Goal: Task Accomplishment & Management: Complete application form

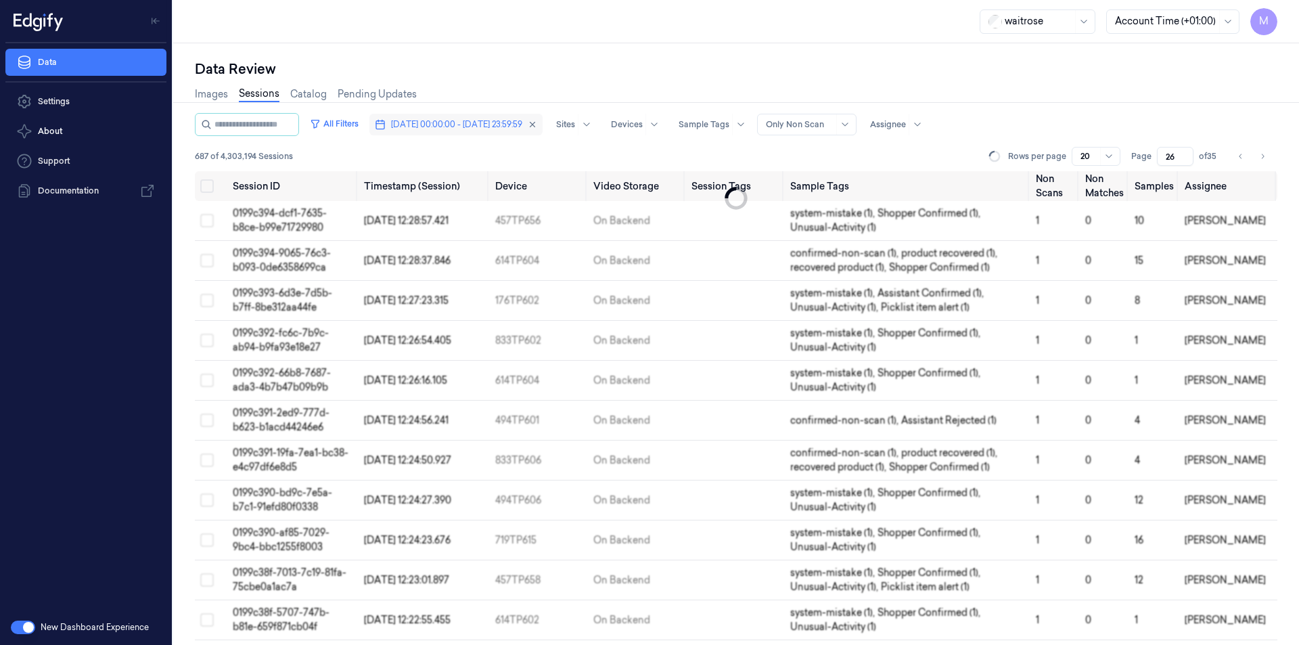
click at [542, 119] on button "[DATE] 00:00:00 - [DATE] 23:59:59" at bounding box center [455, 125] width 173 height 22
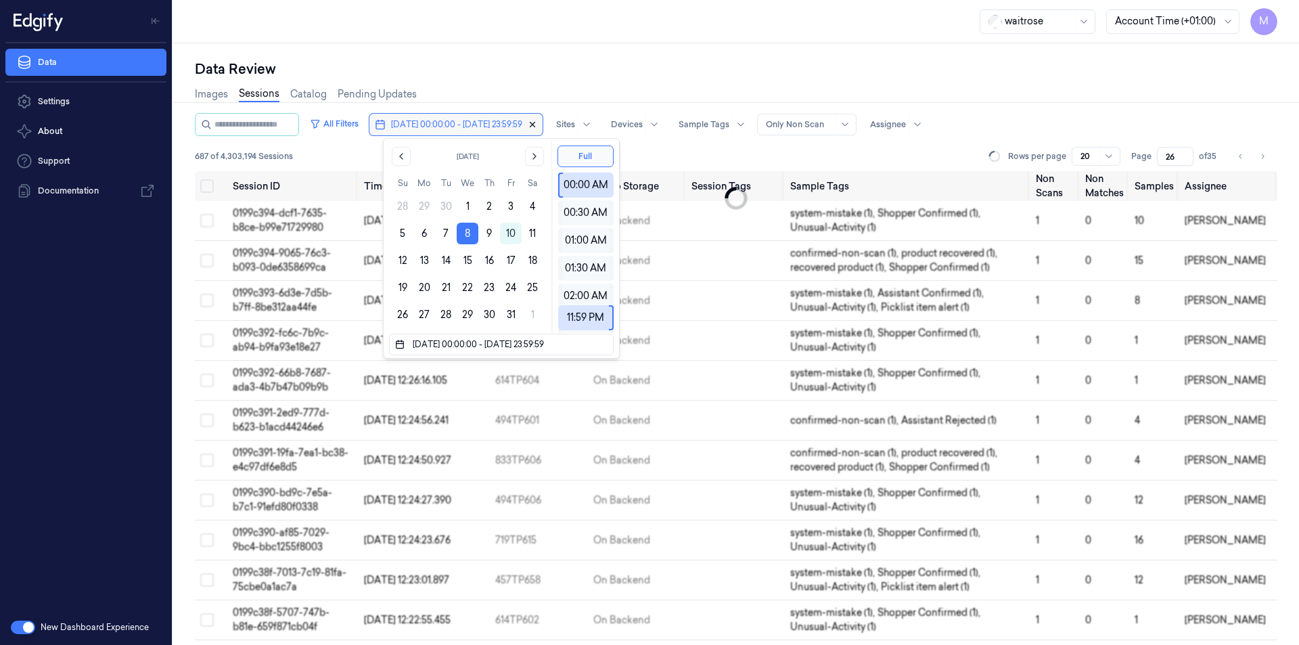
click at [537, 127] on icon "button" at bounding box center [532, 124] width 9 height 9
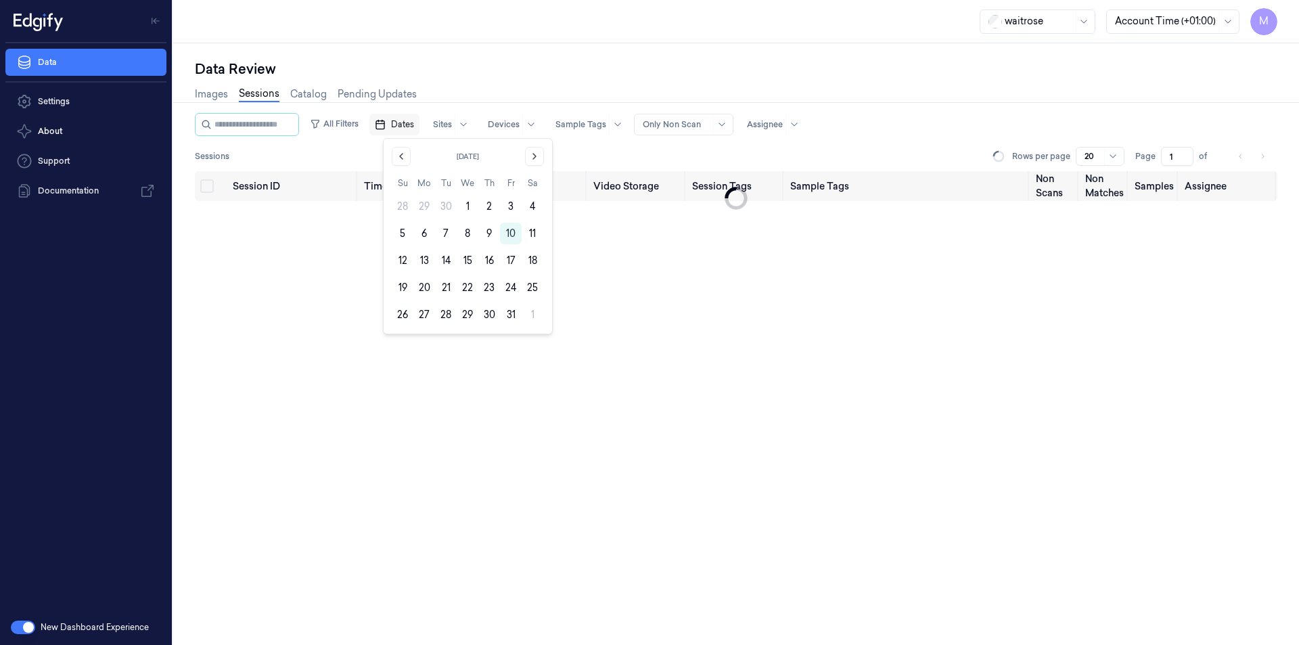
type input "1"
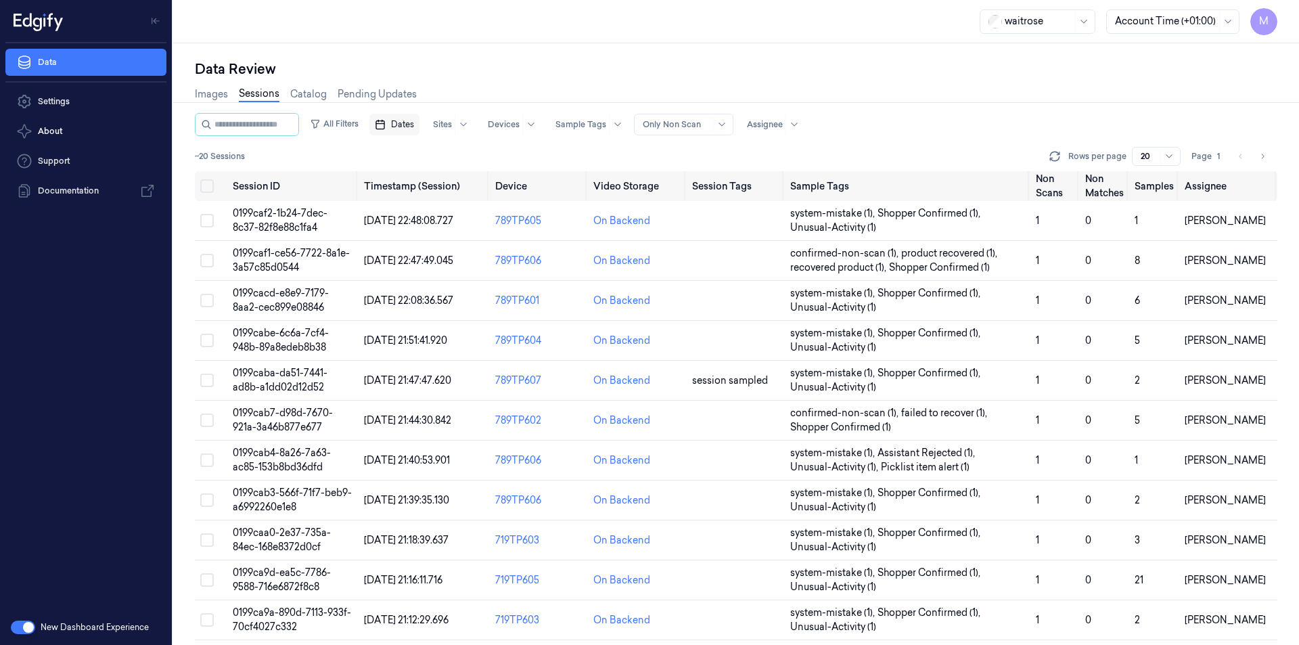
click at [412, 127] on span "Dates" at bounding box center [402, 124] width 23 height 12
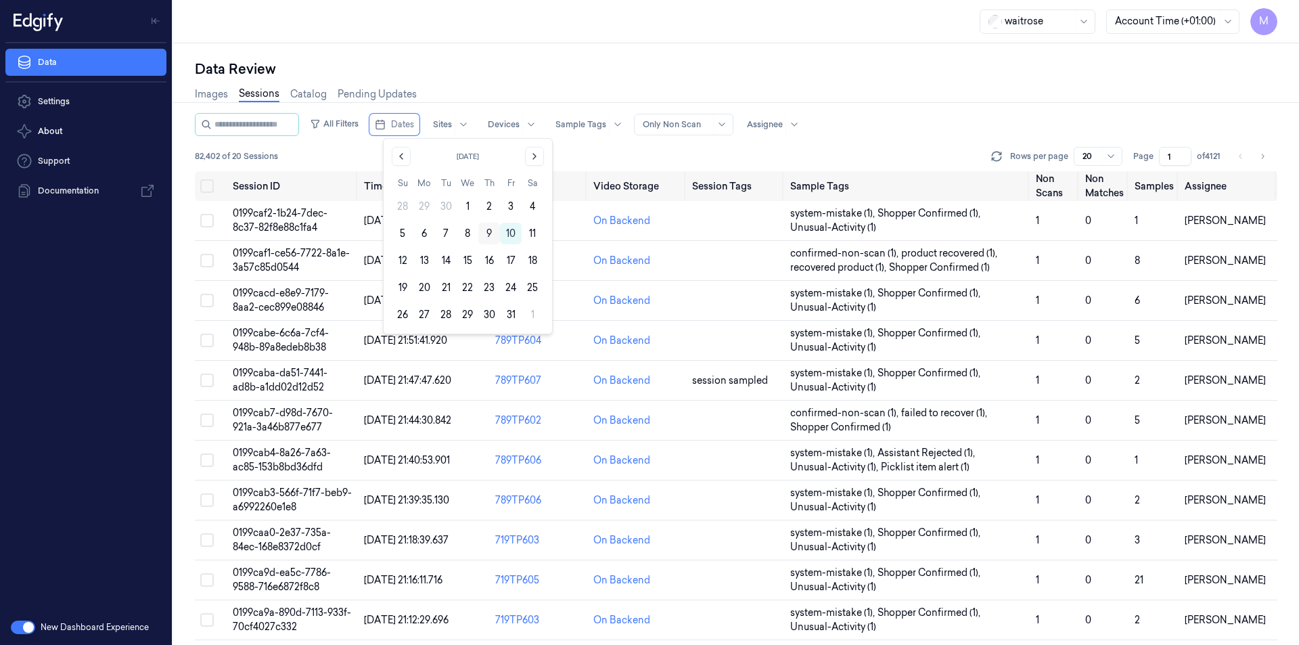
click at [488, 233] on button "9" at bounding box center [489, 234] width 22 height 22
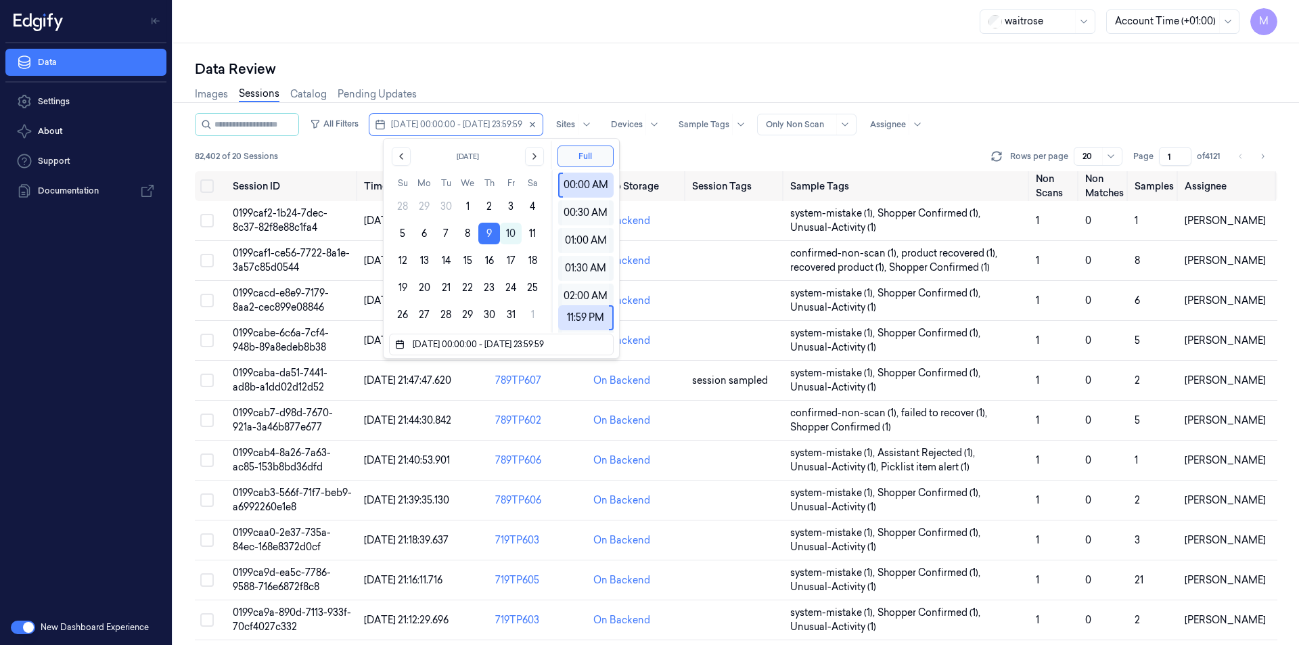
click at [526, 47] on div "Data Review Images Sessions Catalog Pending Updates All Filters [DATE] 00:00:00…" at bounding box center [736, 343] width 1126 height 601
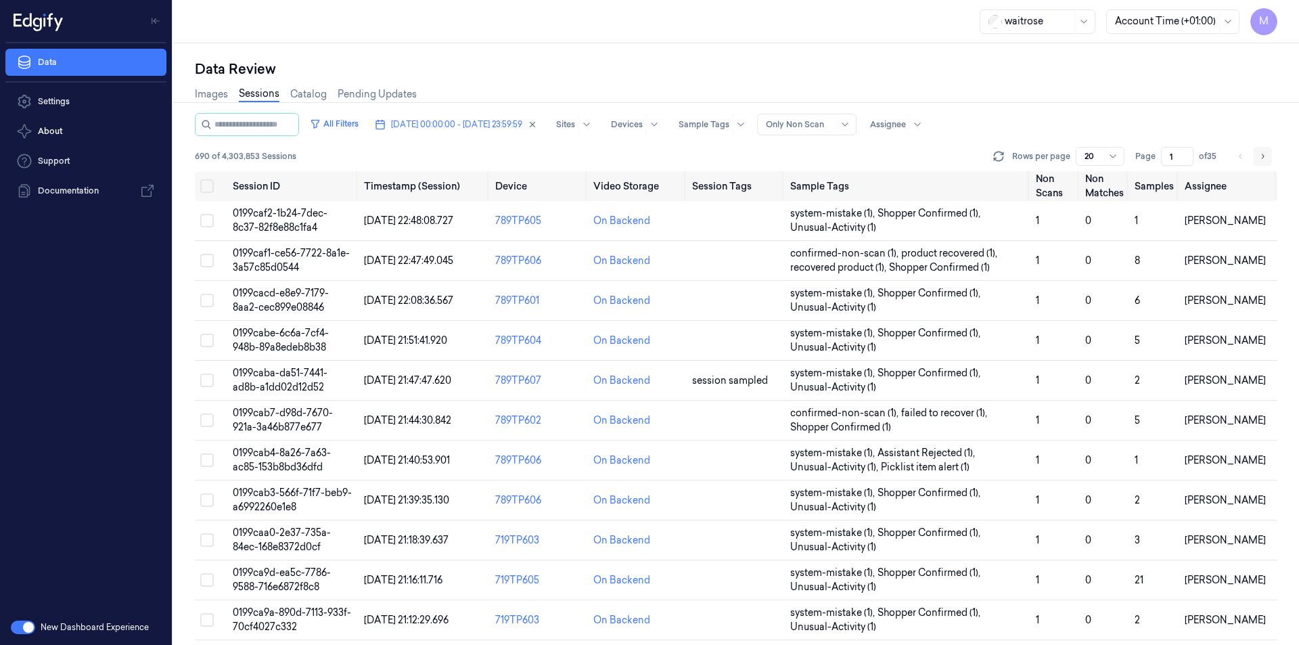
click at [1261, 157] on icon "Go to next page" at bounding box center [1262, 156] width 8 height 11
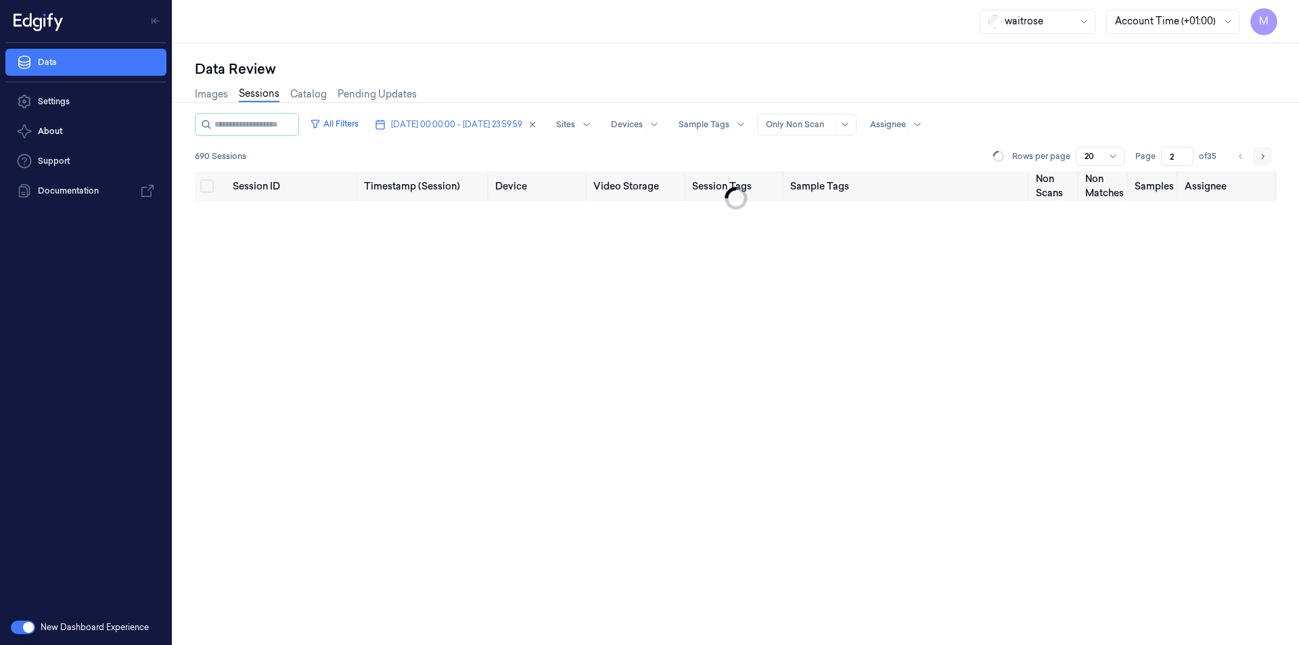
click at [1261, 157] on icon "Go to next page" at bounding box center [1262, 156] width 8 height 11
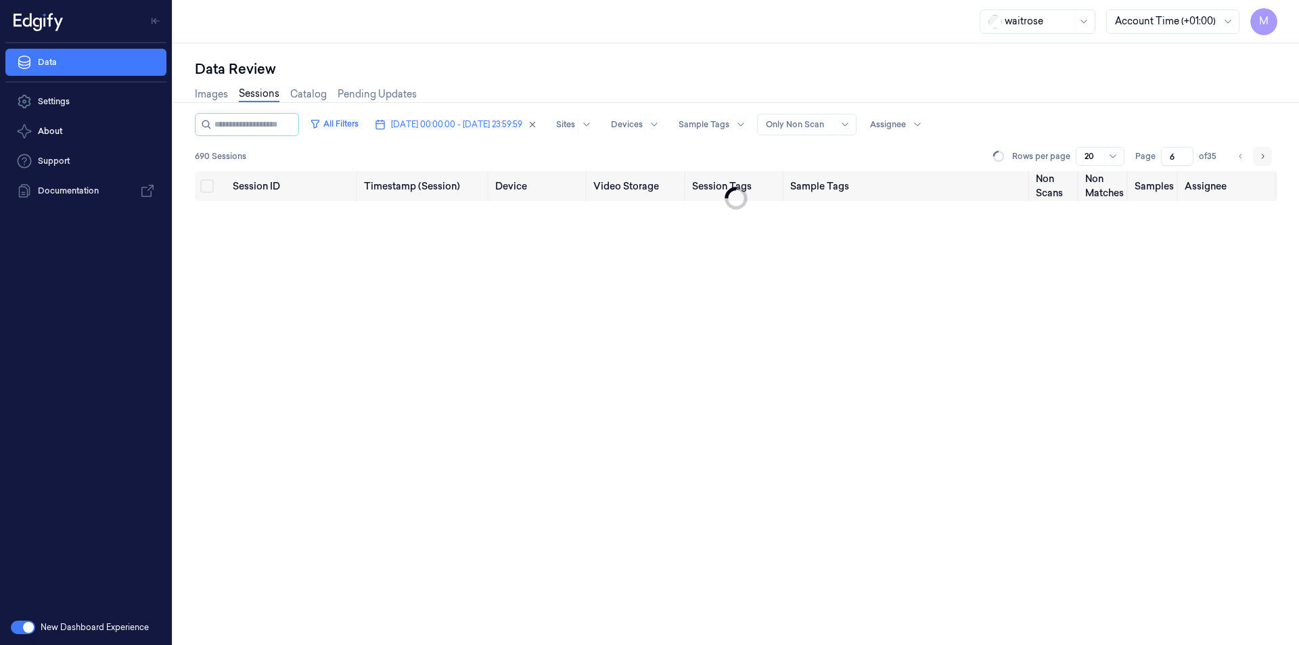
click at [1261, 157] on icon "Go to next page" at bounding box center [1262, 156] width 8 height 11
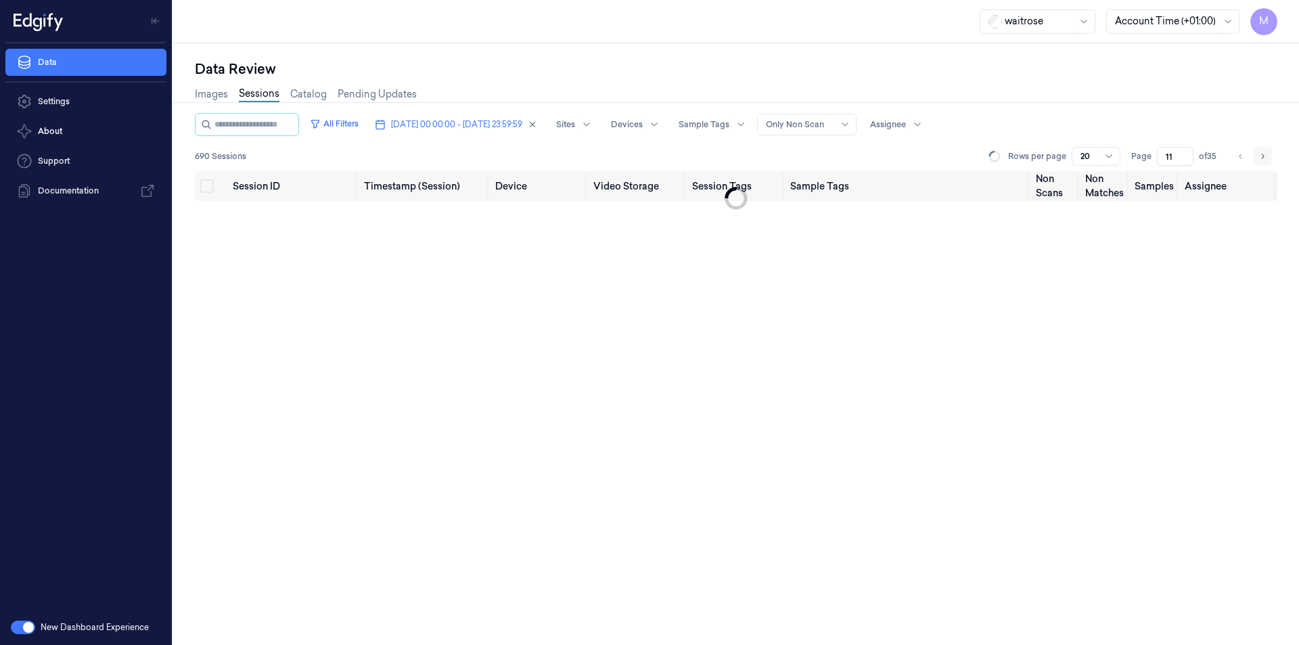
click at [1261, 157] on icon "Go to next page" at bounding box center [1262, 156] width 8 height 11
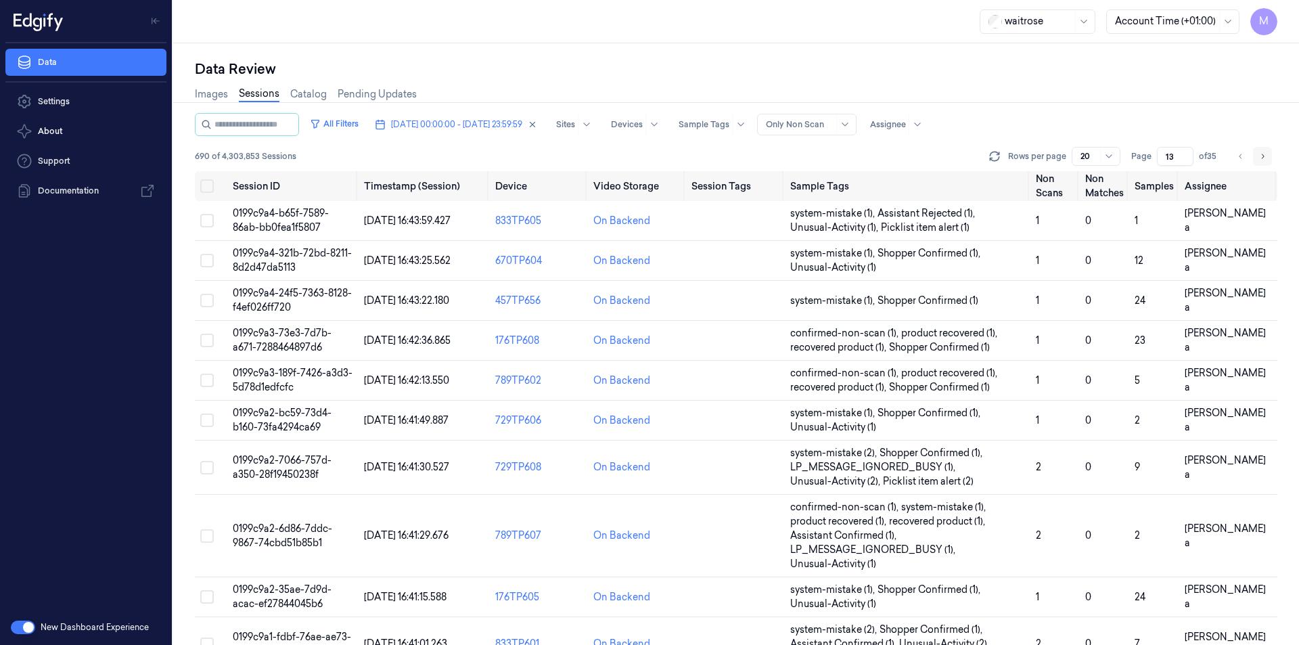
click at [1261, 157] on icon "Go to next page" at bounding box center [1262, 156] width 8 height 11
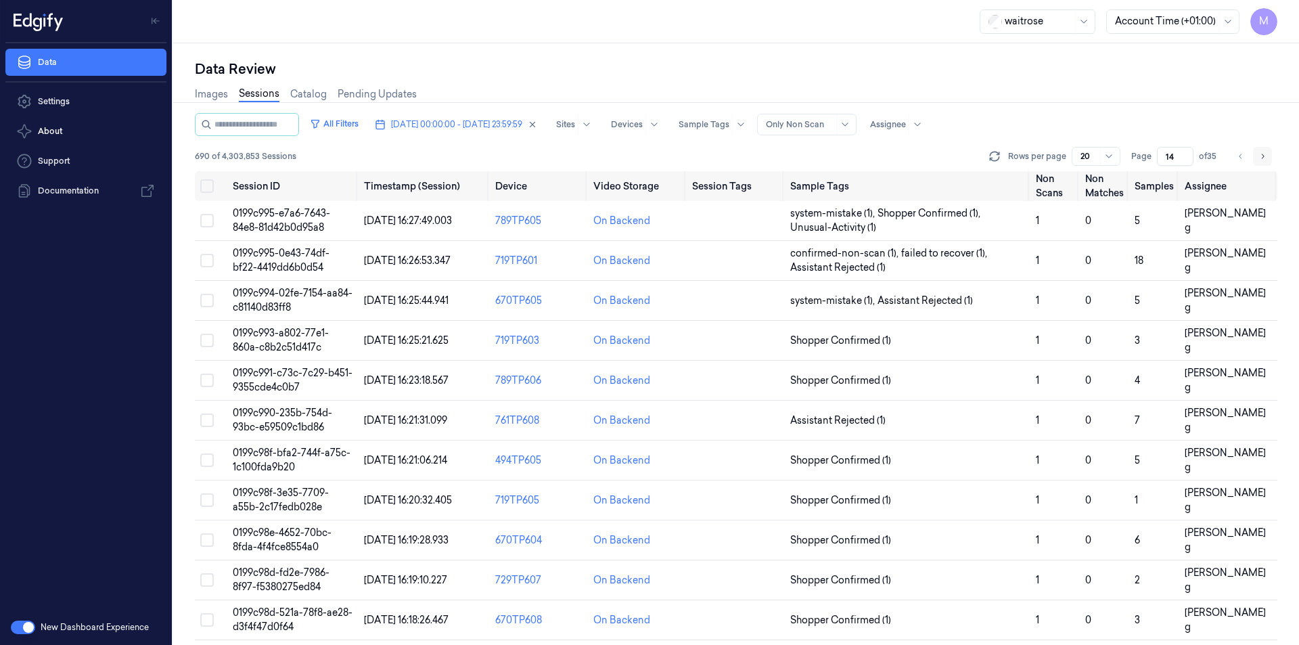
click at [1261, 157] on icon "Go to next page" at bounding box center [1262, 156] width 8 height 11
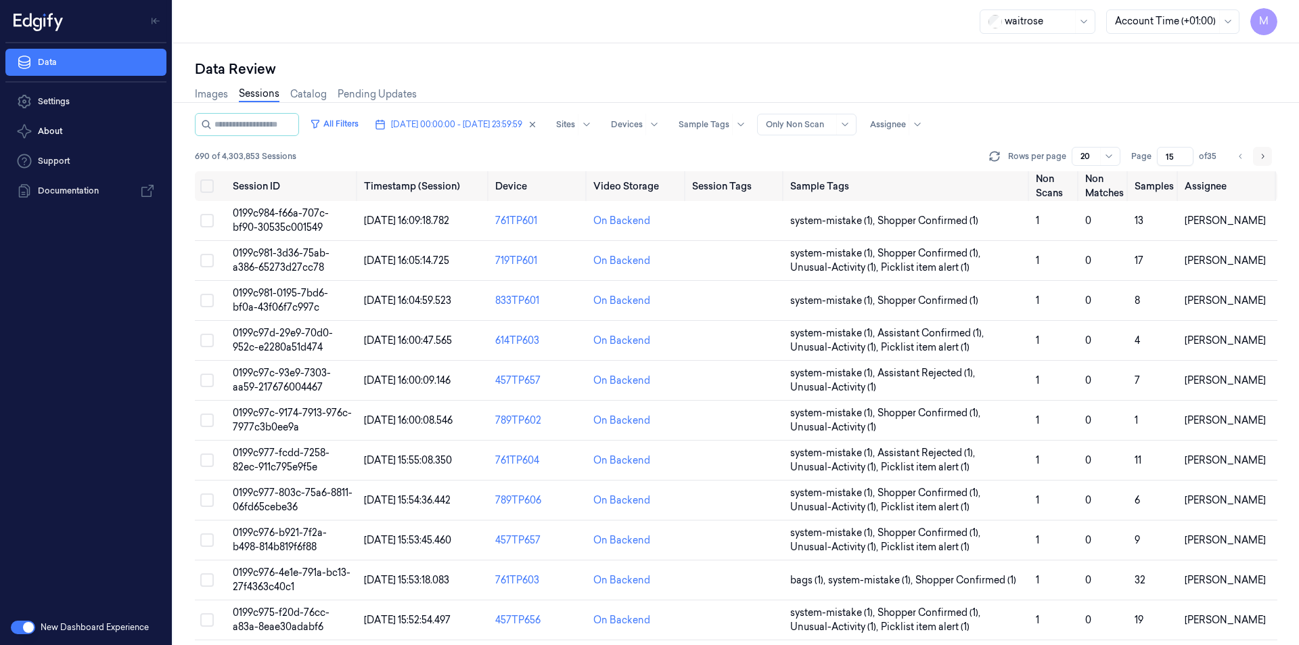
click at [1261, 157] on icon "Go to next page" at bounding box center [1262, 156] width 8 height 11
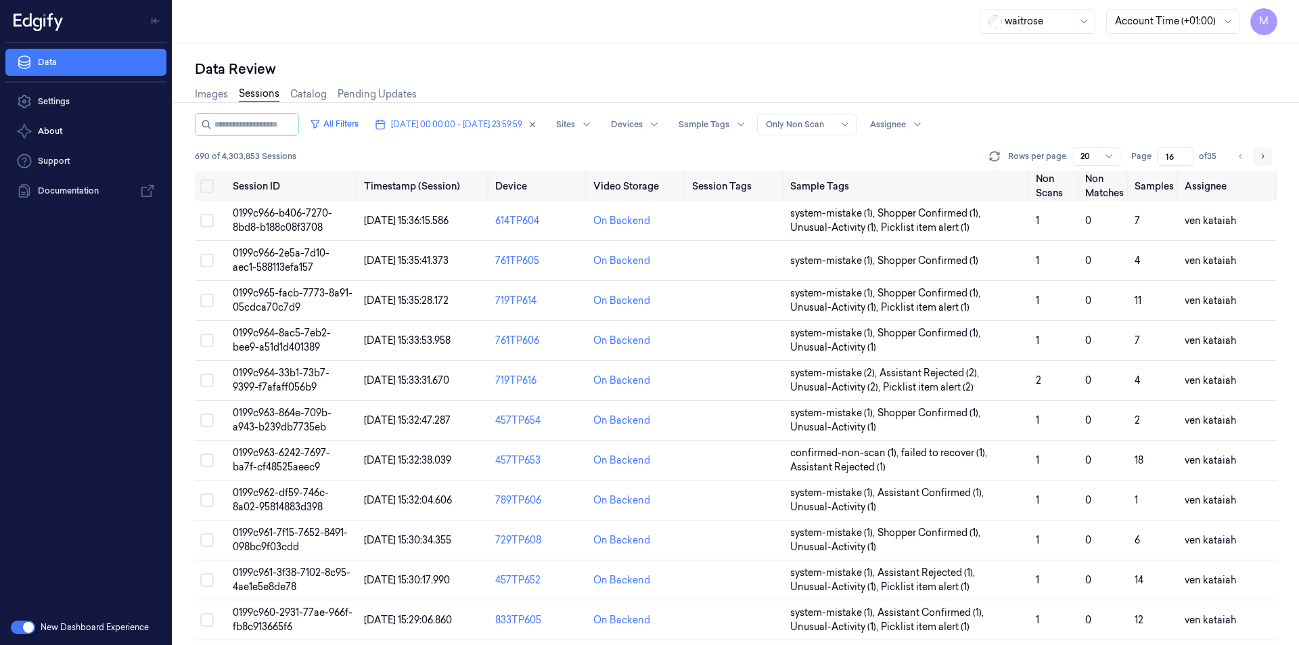
click at [1261, 157] on icon "Go to next page" at bounding box center [1262, 156] width 8 height 11
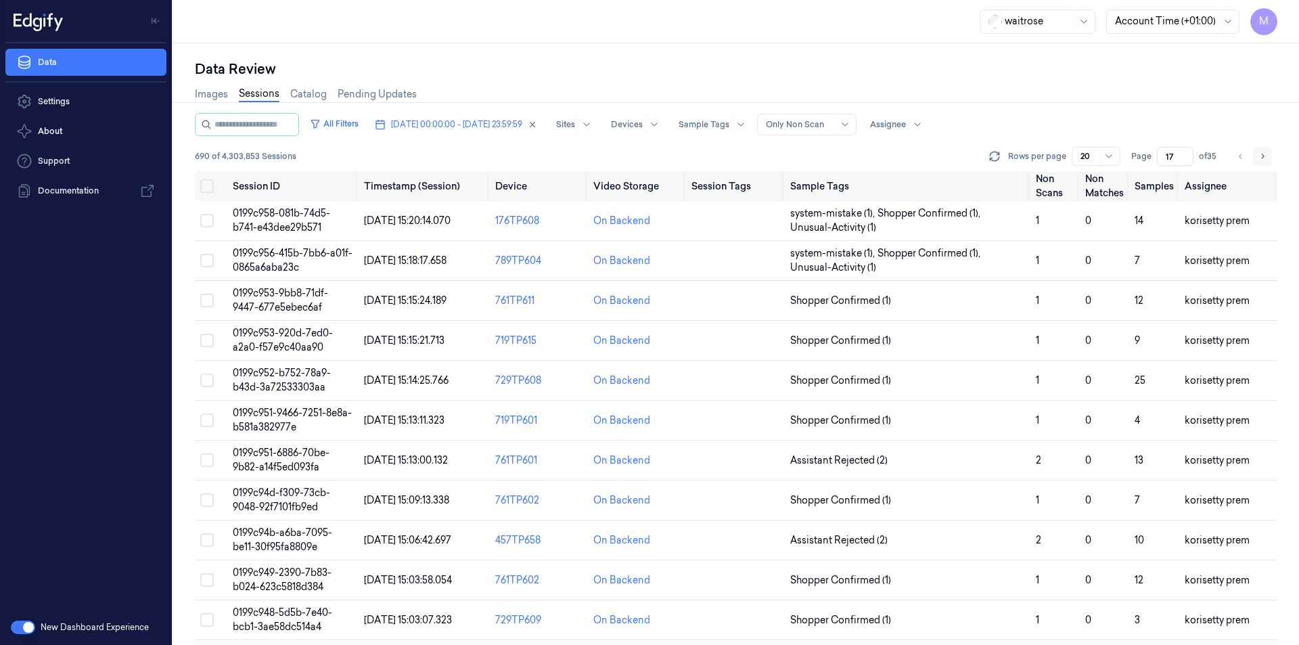
click at [1261, 157] on icon "Go to next page" at bounding box center [1262, 156] width 8 height 11
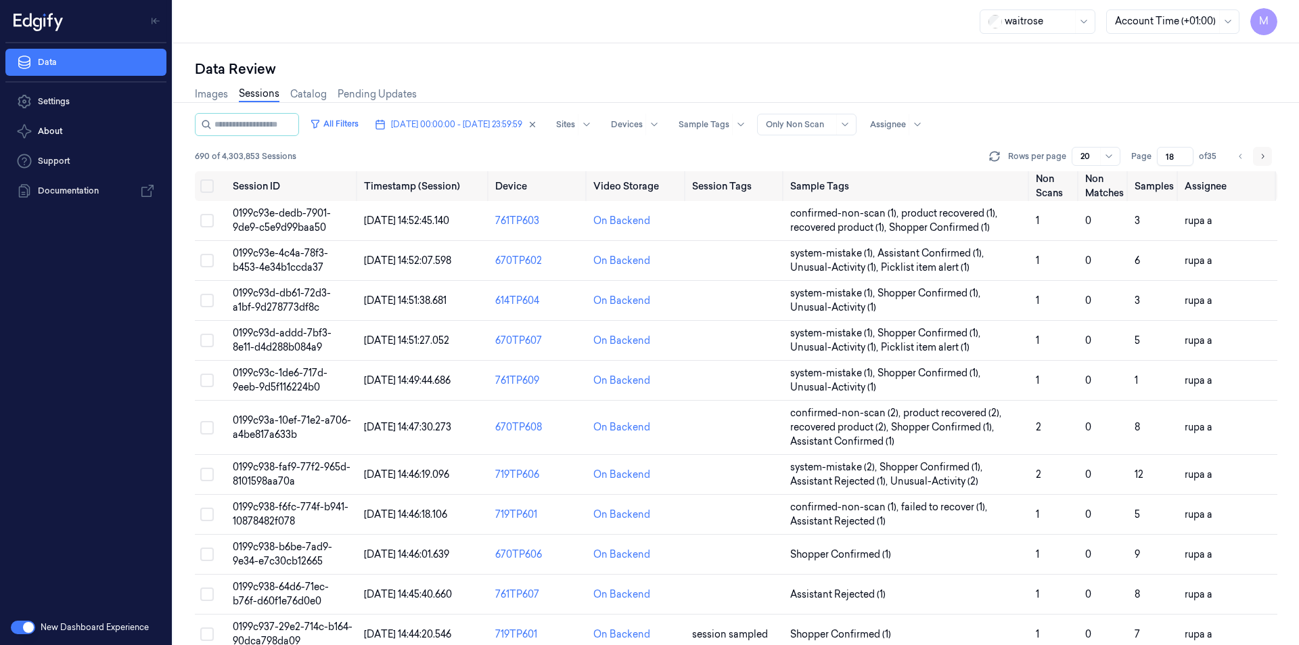
click at [1261, 157] on icon "Go to next page" at bounding box center [1262, 156] width 8 height 11
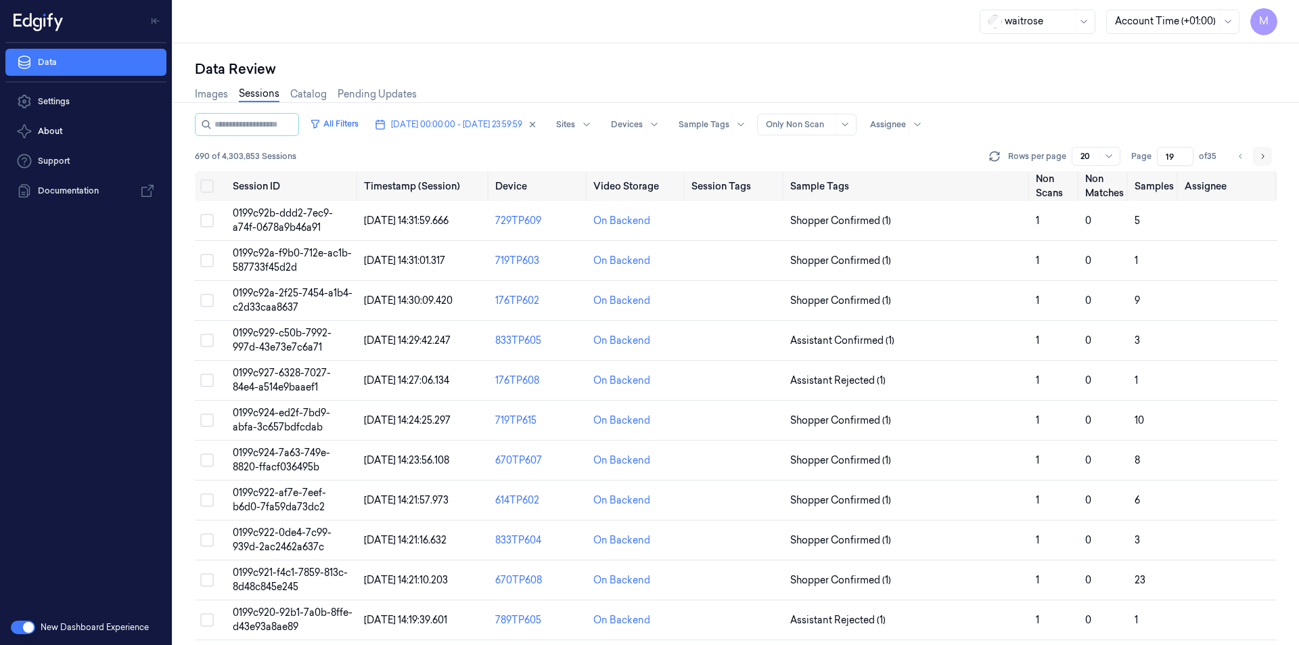
click at [1261, 157] on icon "Go to next page" at bounding box center [1262, 156] width 8 height 11
click at [1245, 158] on button "Go to previous page" at bounding box center [1240, 156] width 19 height 19
type input "19"
click at [1142, 108] on div "Images Sessions Catalog Pending Updates" at bounding box center [736, 95] width 1082 height 34
click at [206, 189] on button "Select all" at bounding box center [207, 186] width 14 height 14
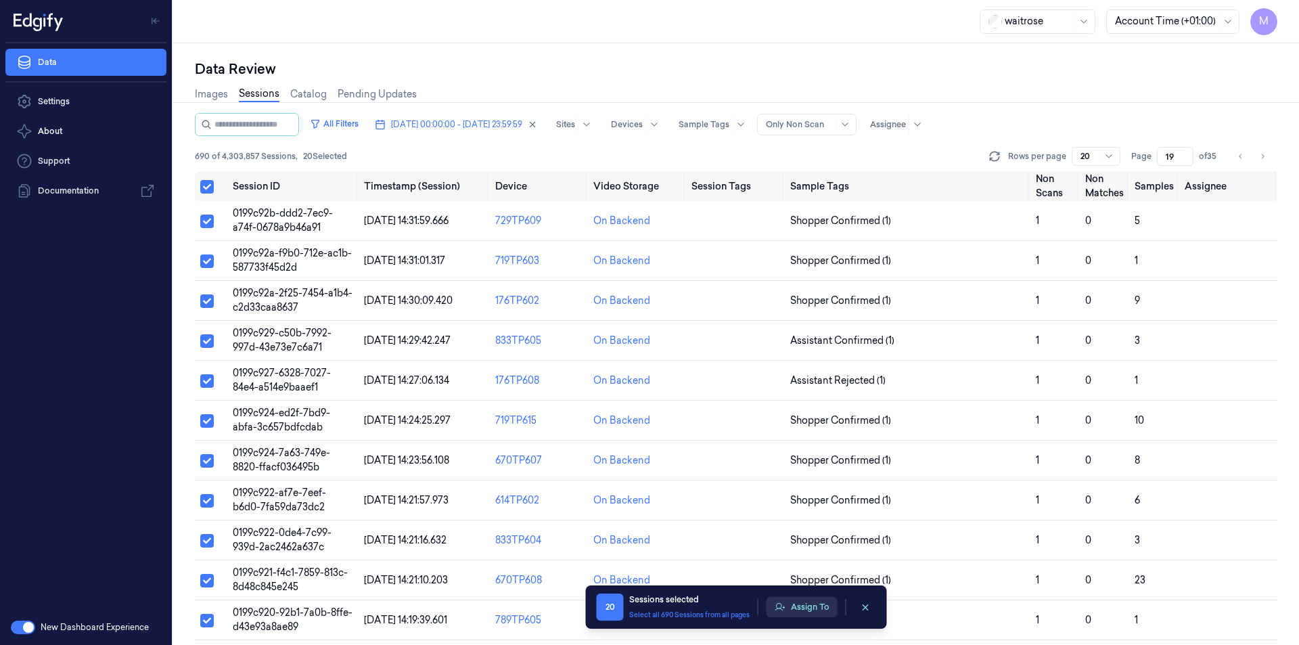
click at [810, 606] on button "Assign To" at bounding box center [801, 607] width 71 height 20
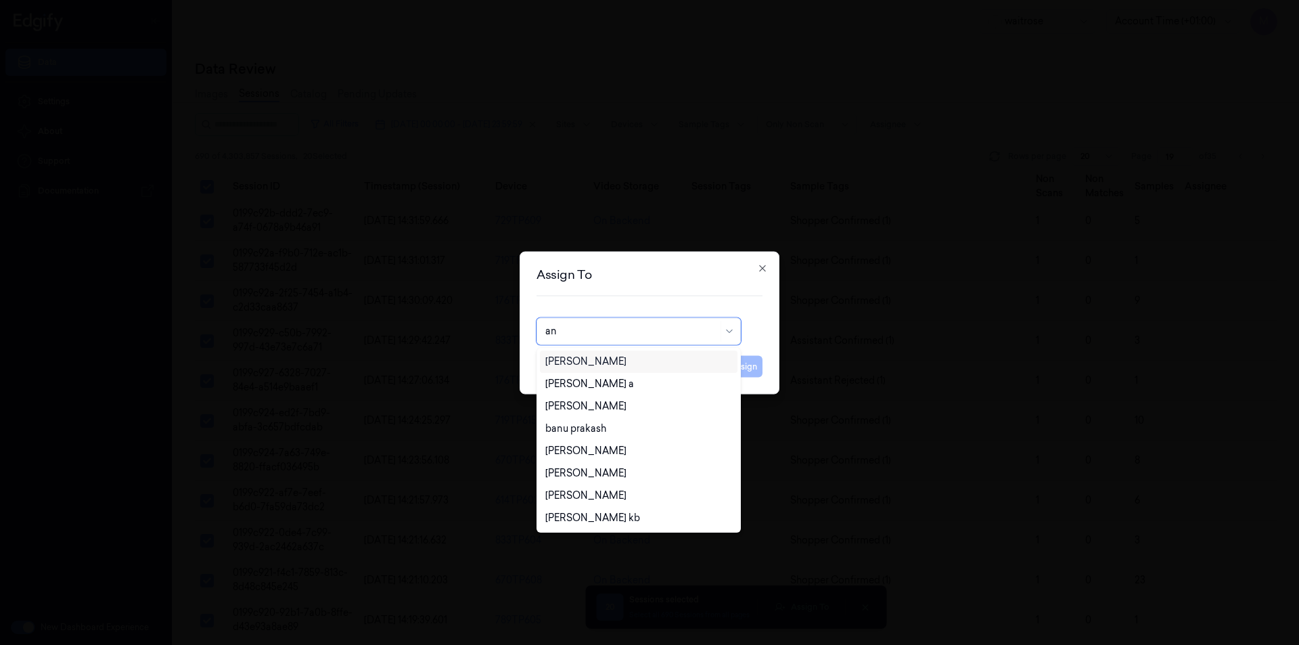
type input "ank"
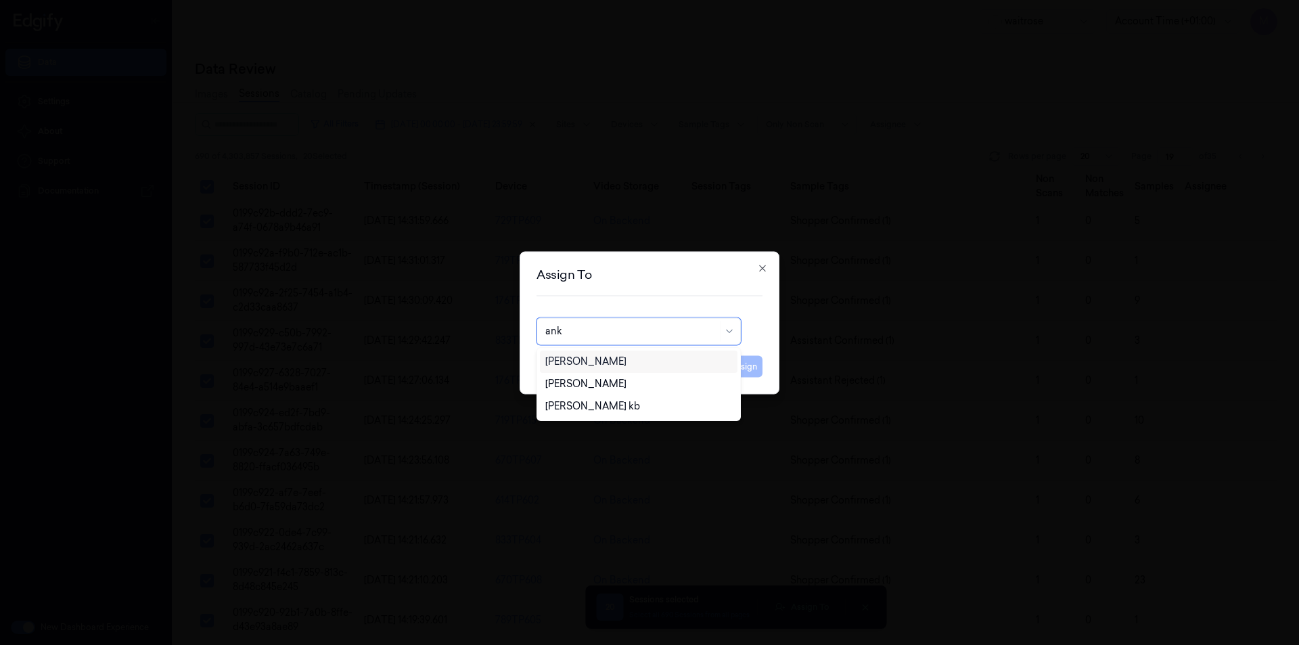
click at [593, 361] on div "[PERSON_NAME]" at bounding box center [585, 361] width 81 height 14
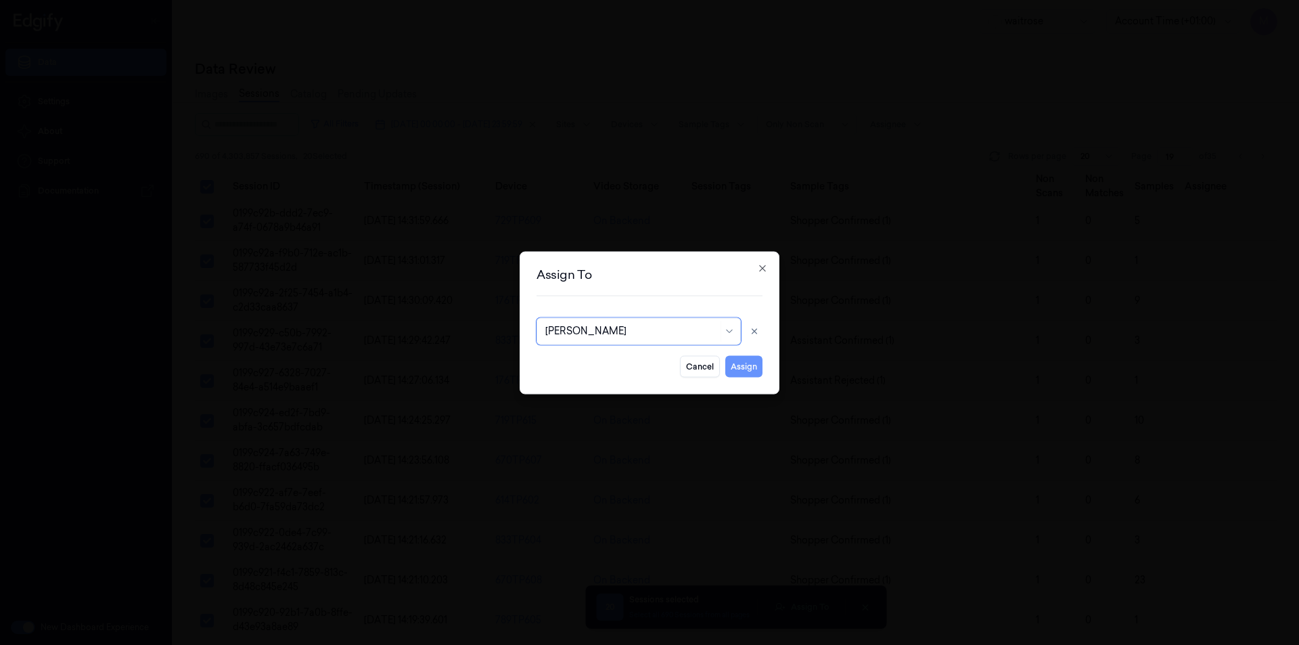
click at [747, 362] on button "Assign" at bounding box center [743, 366] width 37 height 22
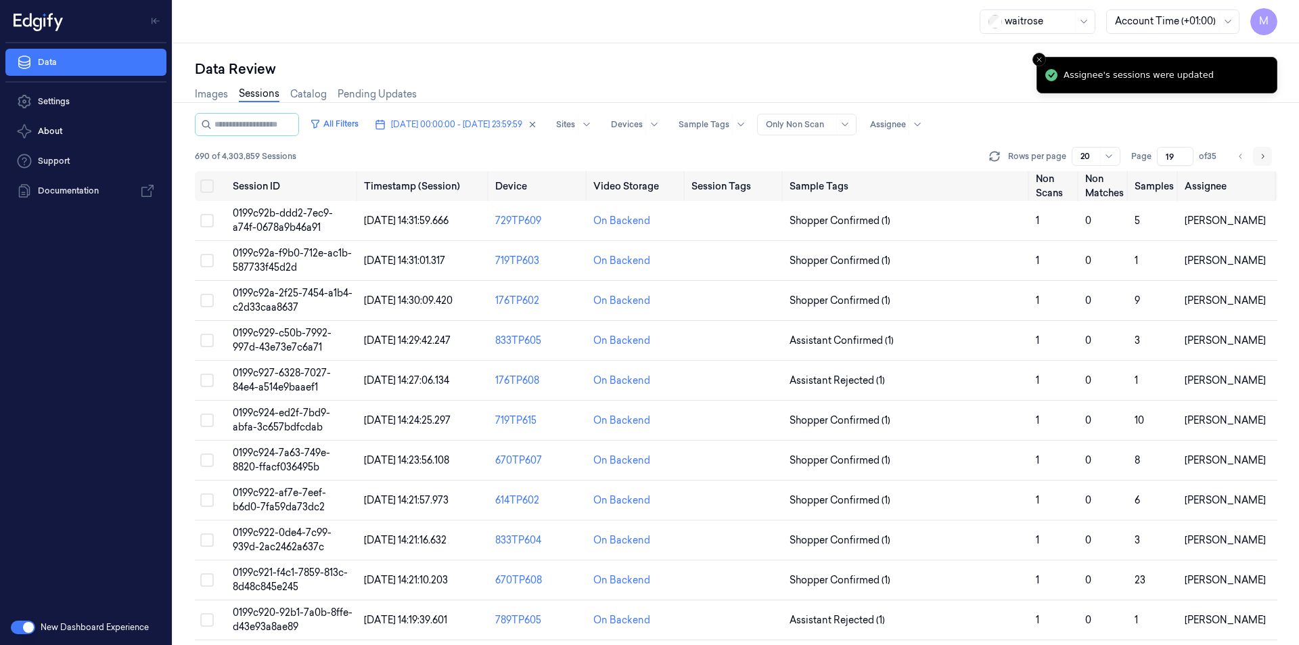
click at [1258, 154] on icon "Go to next page" at bounding box center [1262, 156] width 8 height 11
type input "20"
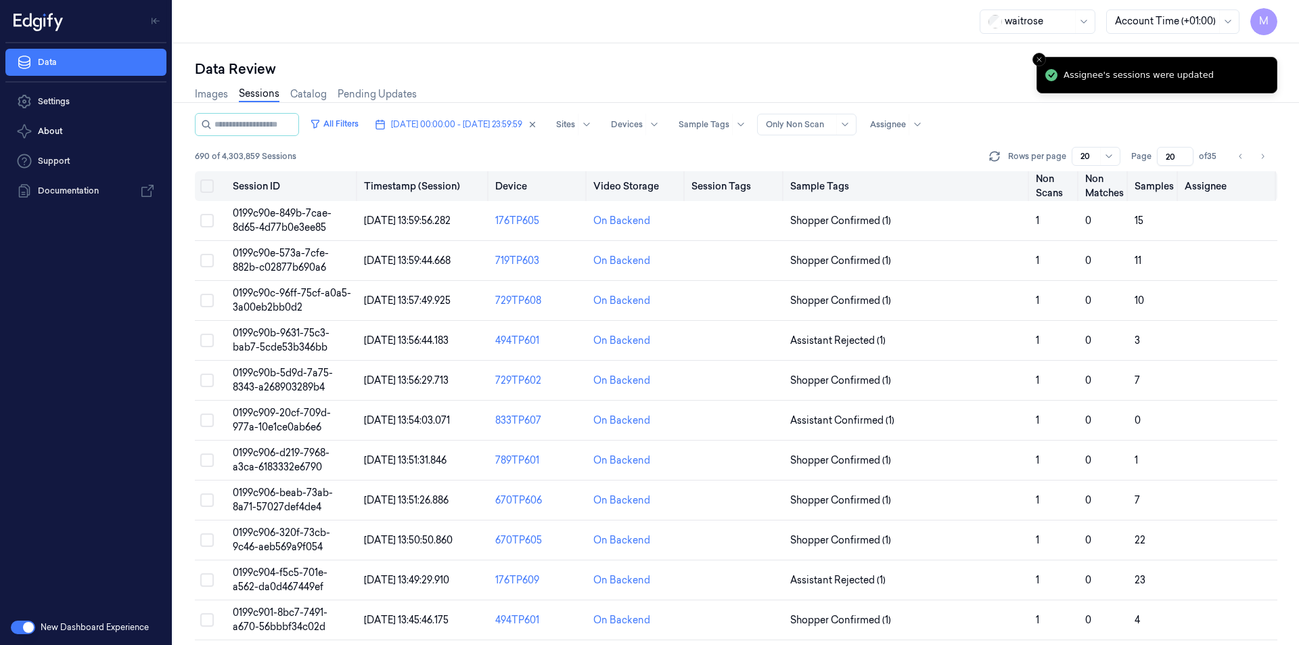
click at [205, 183] on button "Select all" at bounding box center [207, 186] width 14 height 14
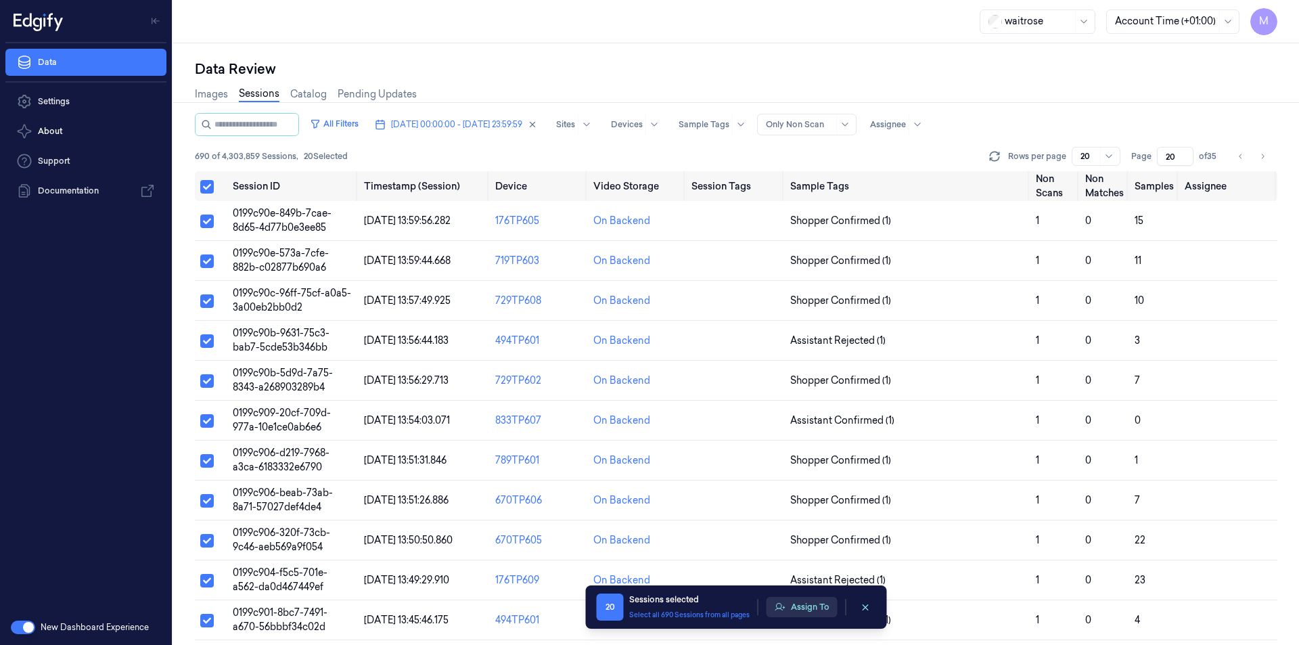
click at [823, 611] on button "Assign To" at bounding box center [801, 607] width 71 height 20
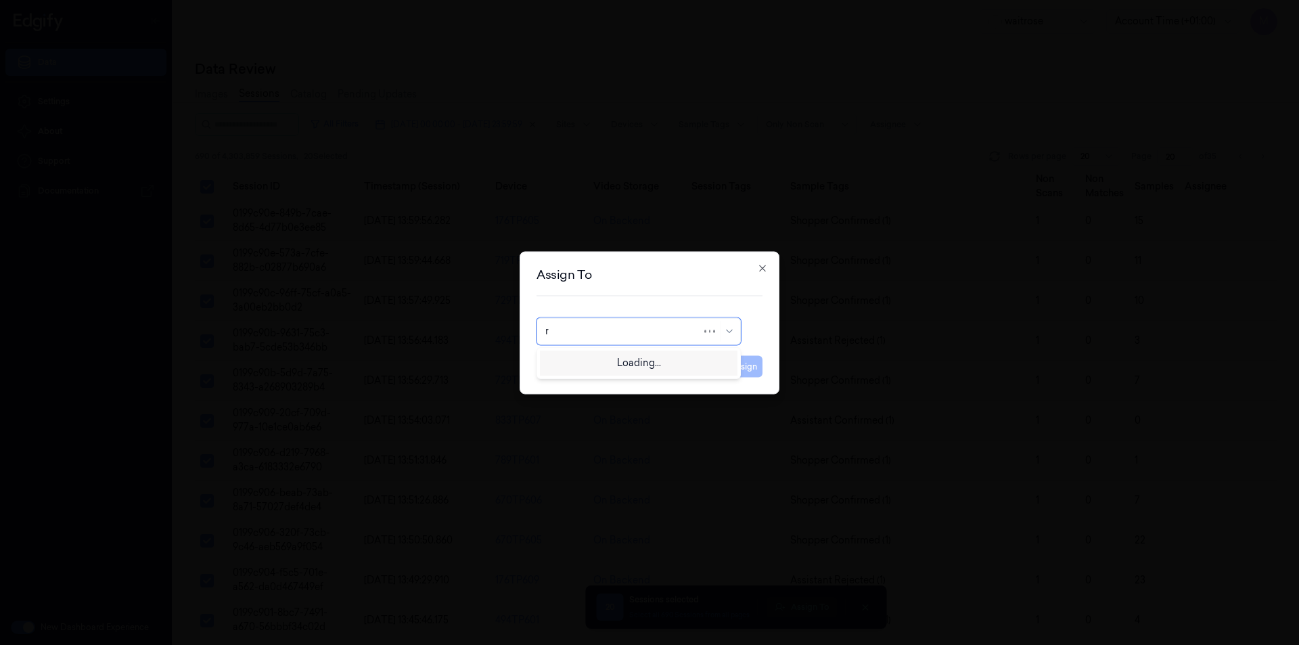
type input "ro"
click at [618, 362] on div "[PERSON_NAME]" at bounding box center [638, 361] width 187 height 14
click at [752, 373] on button "Assign" at bounding box center [743, 366] width 37 height 22
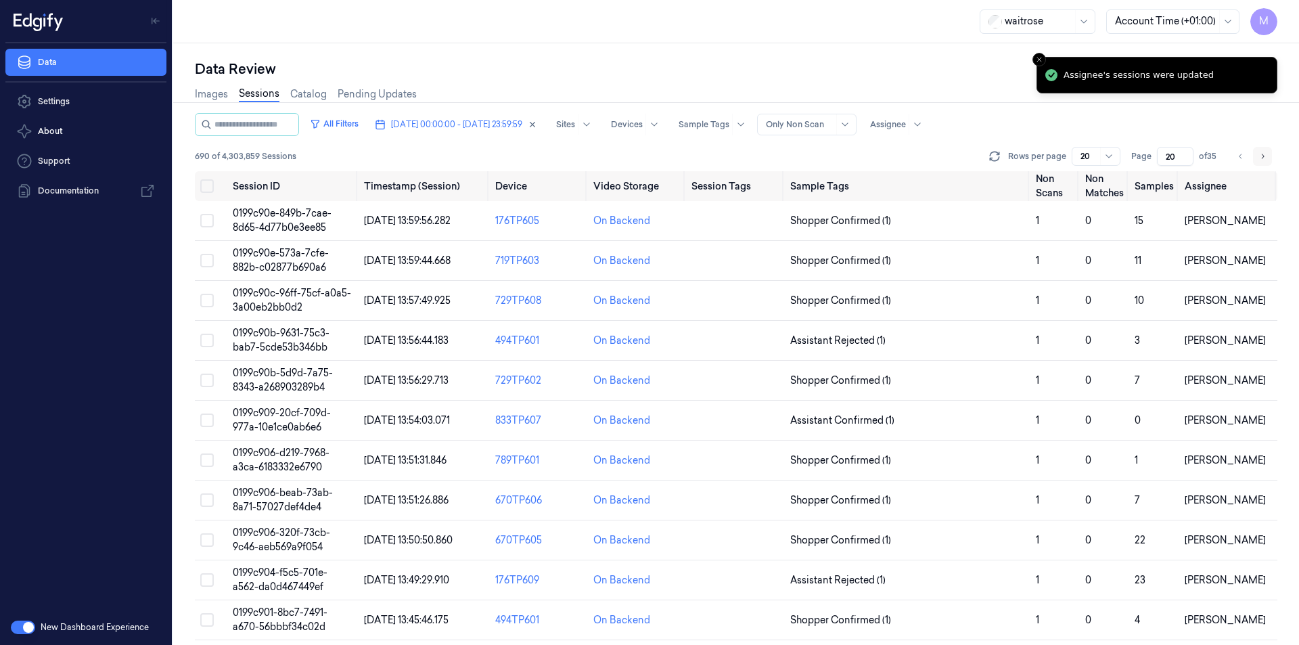
click at [1264, 161] on icon "Go to next page" at bounding box center [1262, 156] width 8 height 11
type input "21"
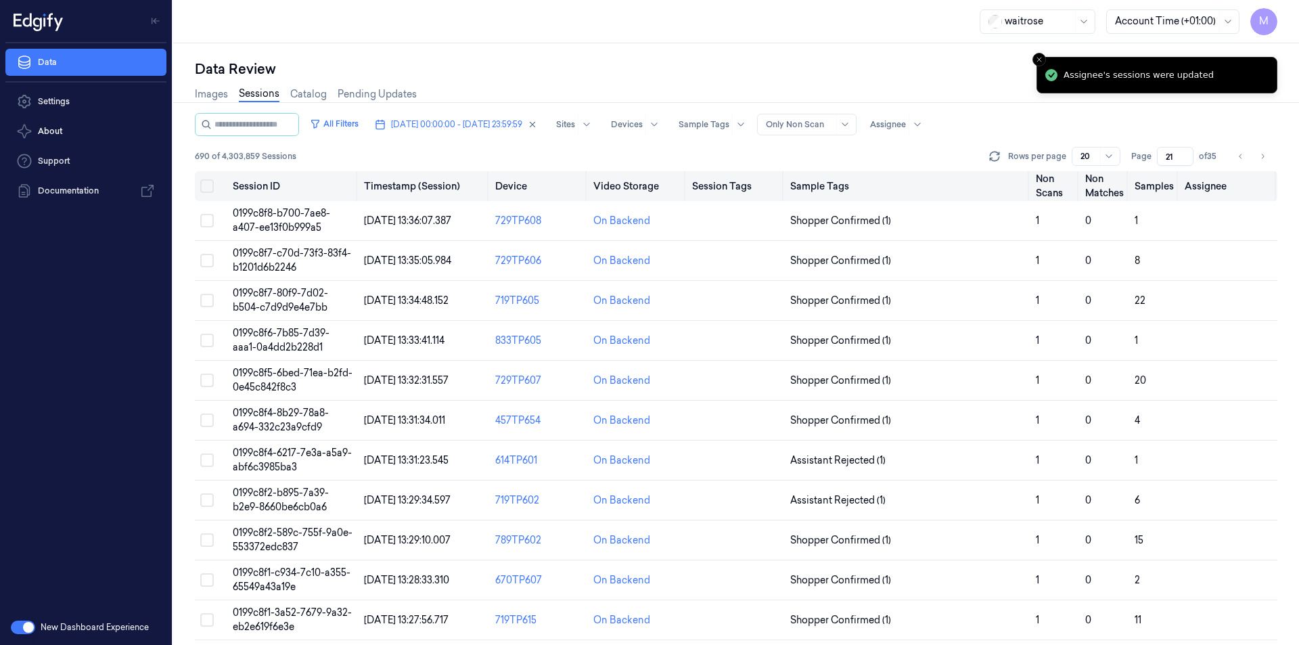
click at [207, 191] on button "Select all" at bounding box center [207, 186] width 14 height 14
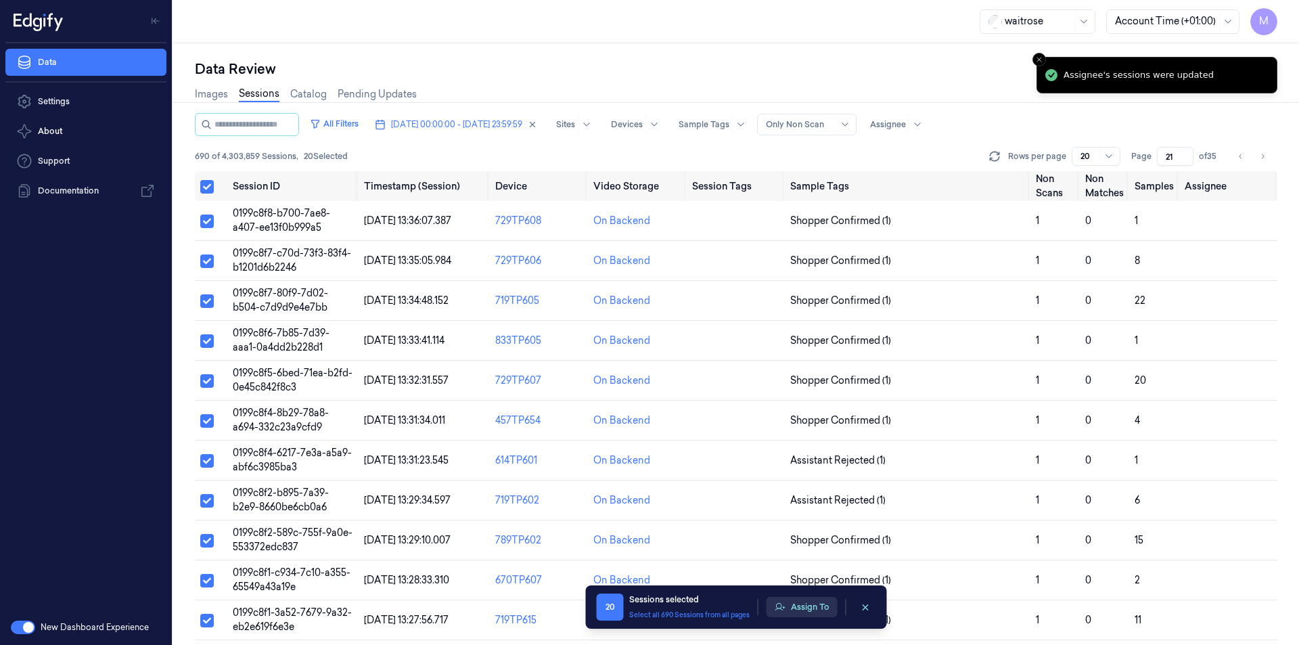
click at [804, 604] on button "Assign To" at bounding box center [801, 607] width 71 height 20
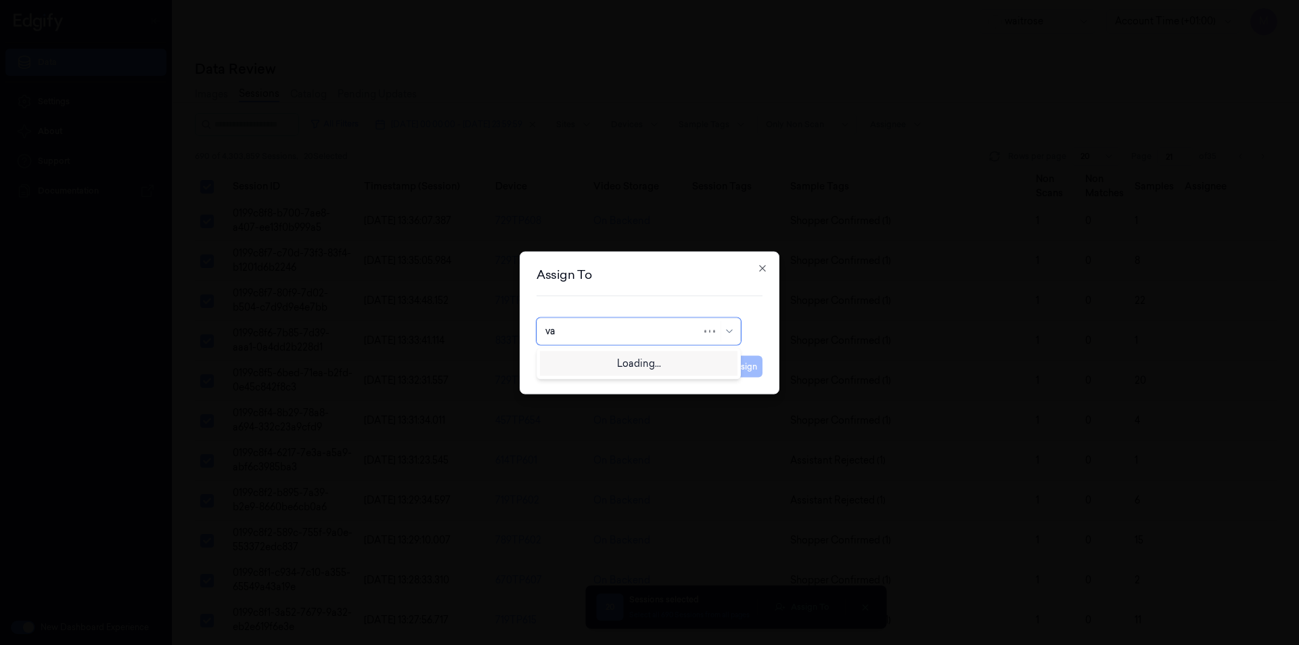
type input "var"
click at [590, 384] on div "[PERSON_NAME] g" at bounding box center [638, 384] width 187 height 14
click at [755, 369] on button "Assign" at bounding box center [743, 366] width 37 height 22
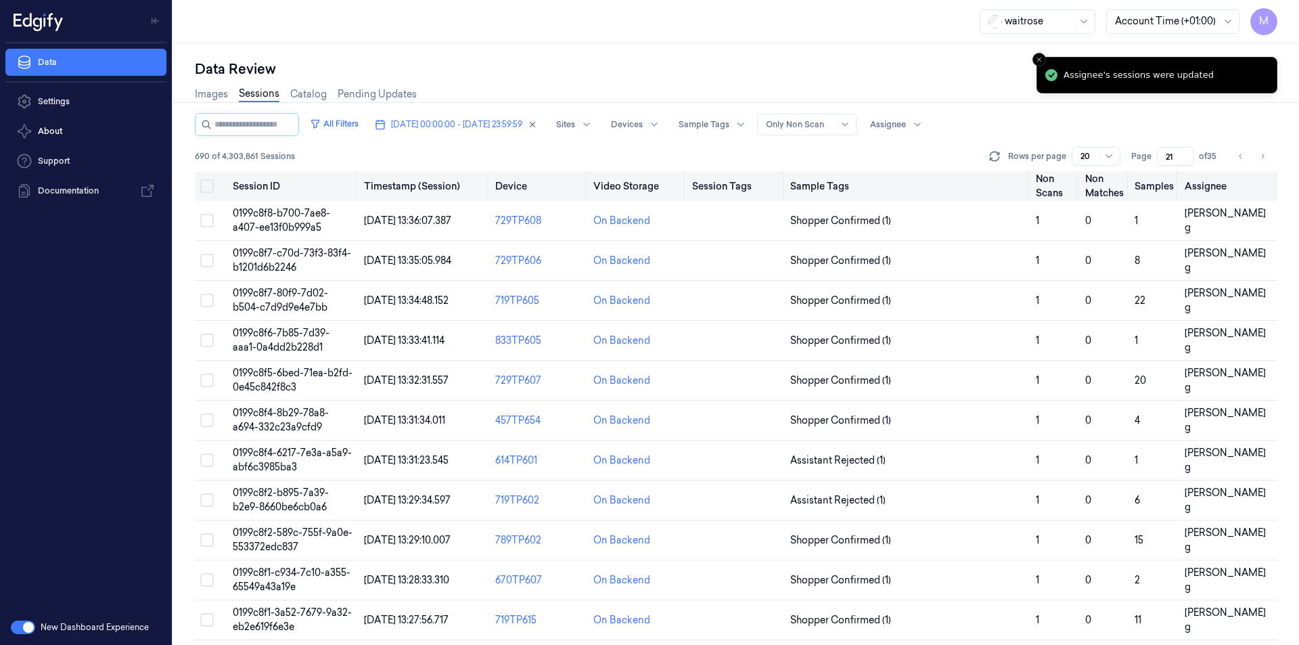
click at [204, 185] on button "Select all" at bounding box center [207, 186] width 14 height 14
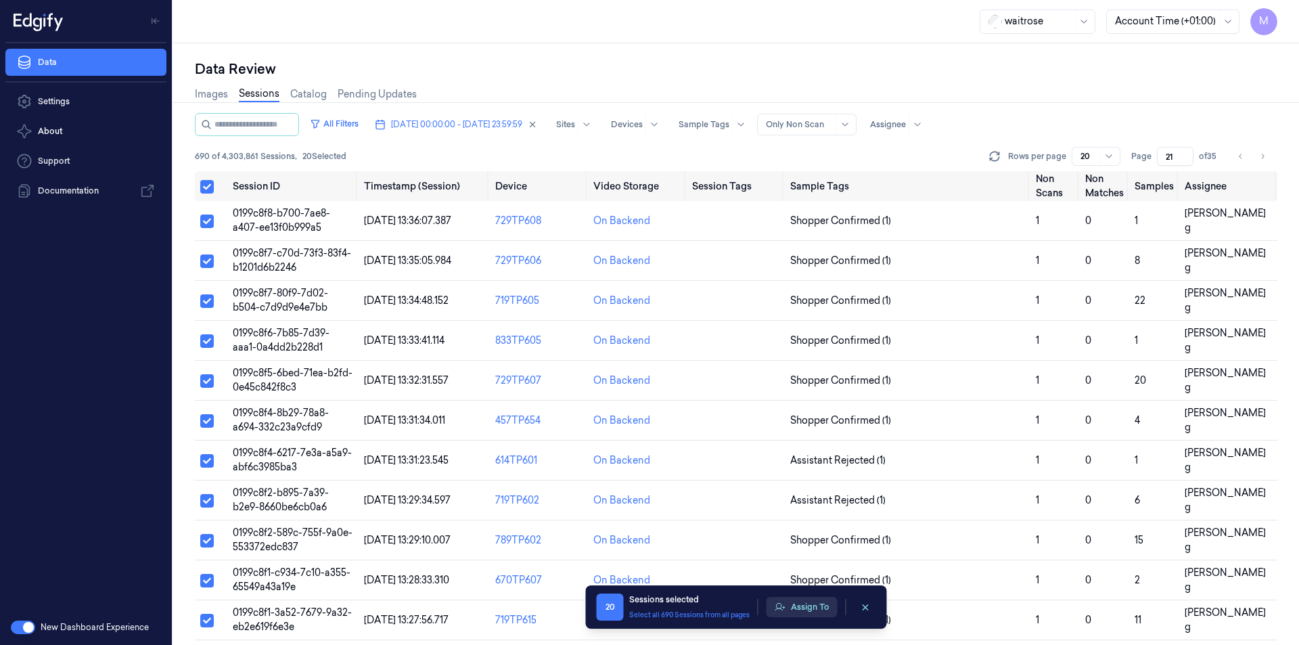
click at [814, 608] on button "Assign To" at bounding box center [801, 607] width 71 height 20
click at [816, 616] on button "Assign To" at bounding box center [801, 607] width 71 height 20
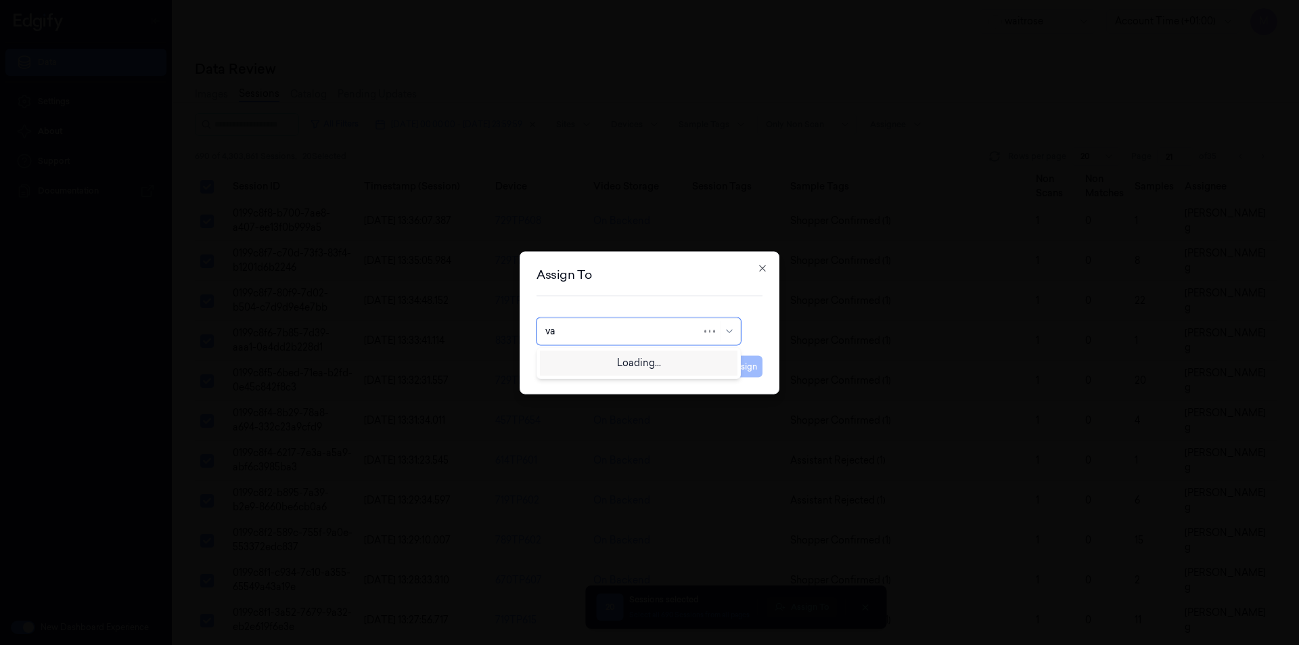
type input "var"
click at [599, 363] on div "[PERSON_NAME]" at bounding box center [585, 361] width 81 height 14
click at [756, 369] on button "Assign" at bounding box center [743, 366] width 37 height 22
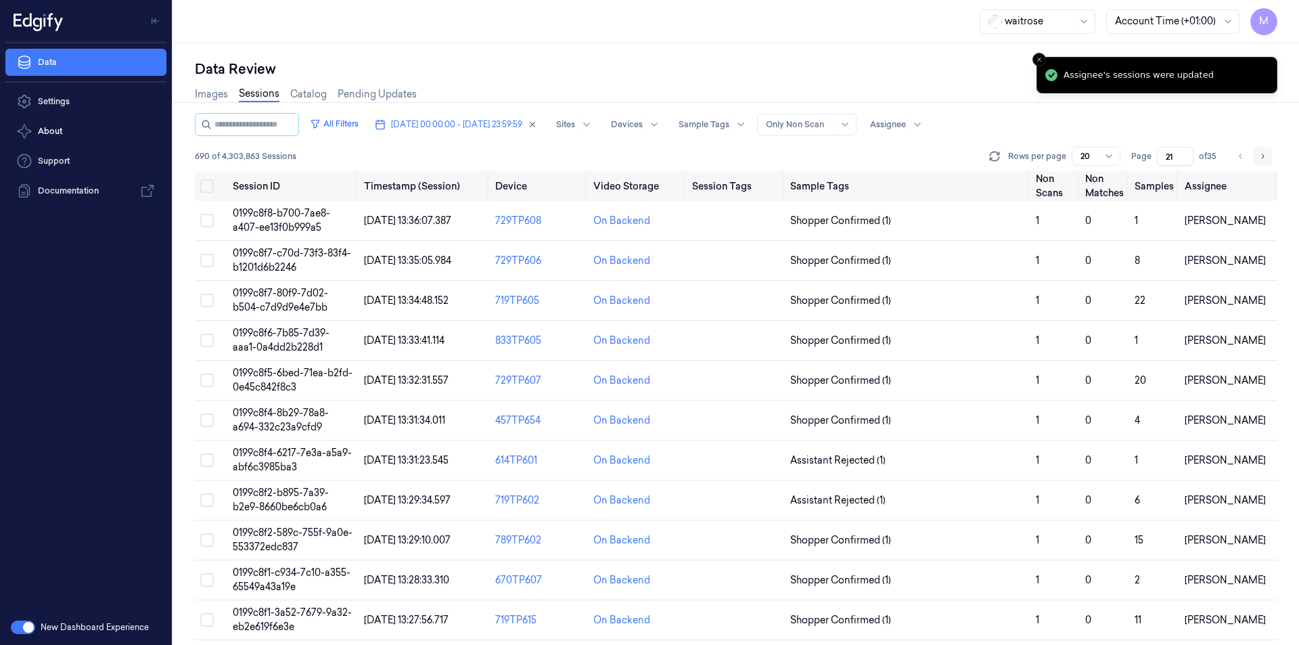
click at [1256, 156] on button "Go to next page" at bounding box center [1262, 156] width 19 height 19
type input "22"
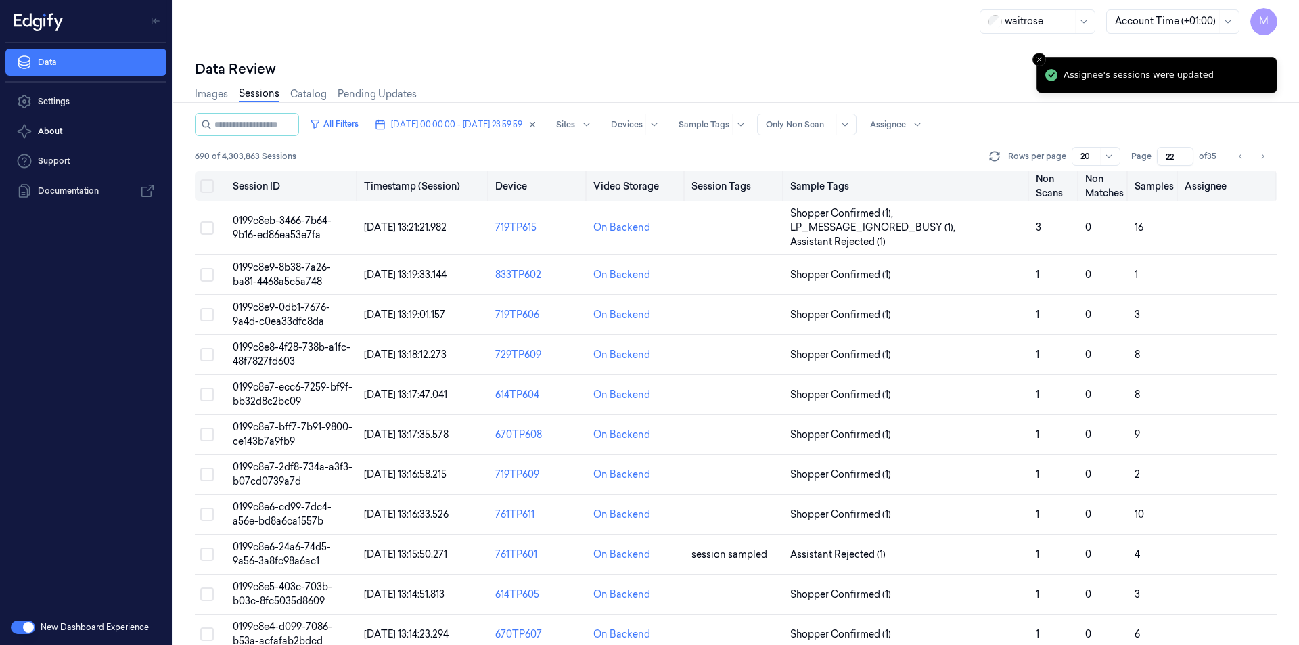
click at [211, 182] on button "Select all" at bounding box center [207, 186] width 14 height 14
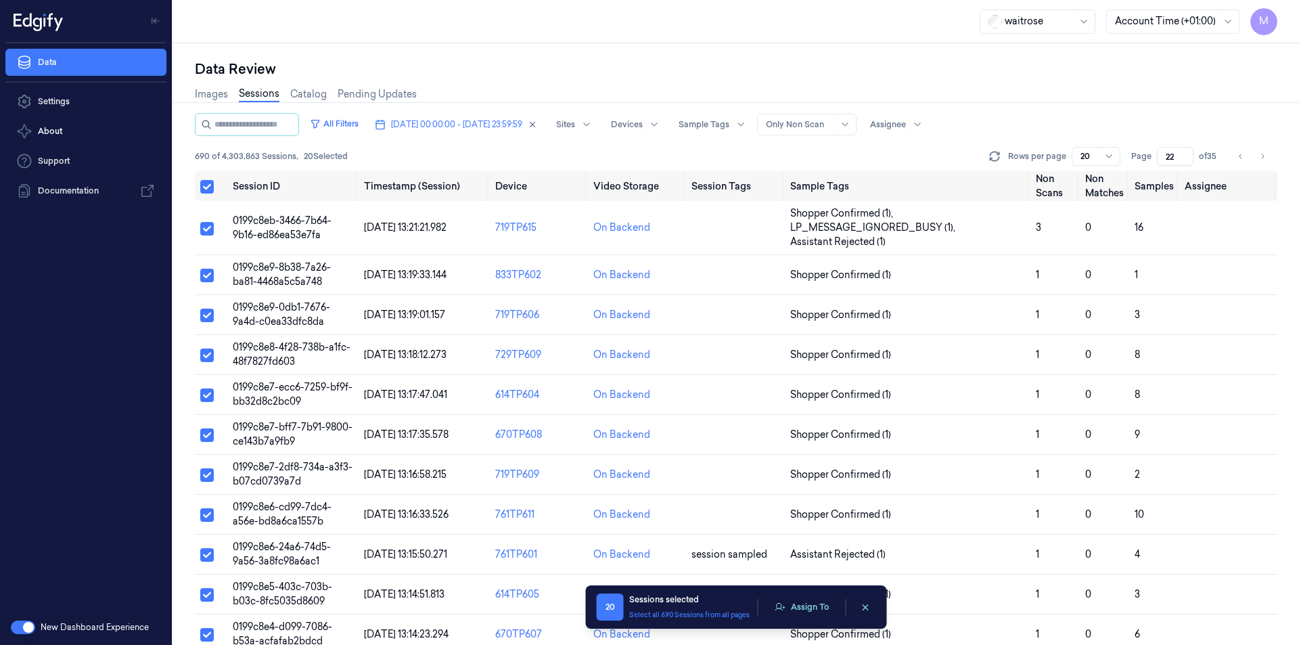
click at [827, 13] on div "waitrose Account Time (+01:00) M" at bounding box center [736, 21] width 1126 height 43
click at [827, 85] on div "Images Sessions Catalog Pending Updates" at bounding box center [736, 95] width 1082 height 34
click at [813, 607] on button "Assign To" at bounding box center [801, 607] width 71 height 20
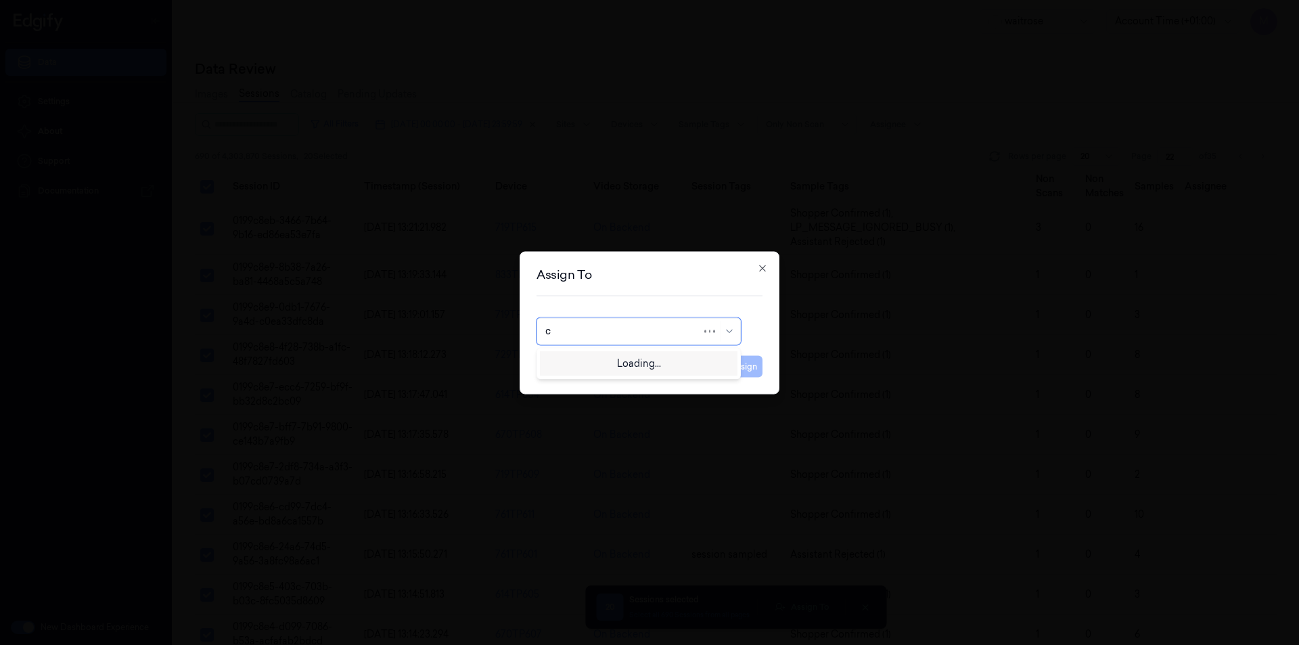
type input "ch"
click at [587, 375] on div "[PERSON_NAME] a" at bounding box center [639, 384] width 198 height 22
click at [749, 357] on button "Assign" at bounding box center [743, 366] width 37 height 22
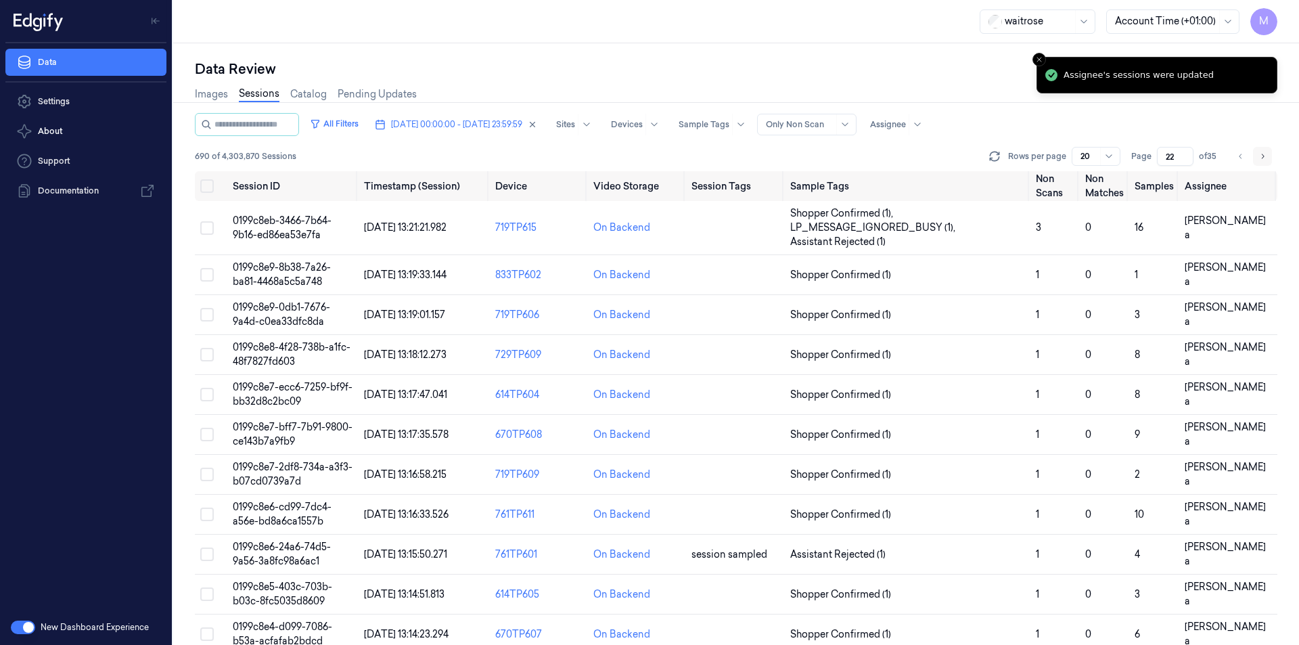
click at [1261, 157] on icon "Go to next page" at bounding box center [1262, 156] width 8 height 11
type input "23"
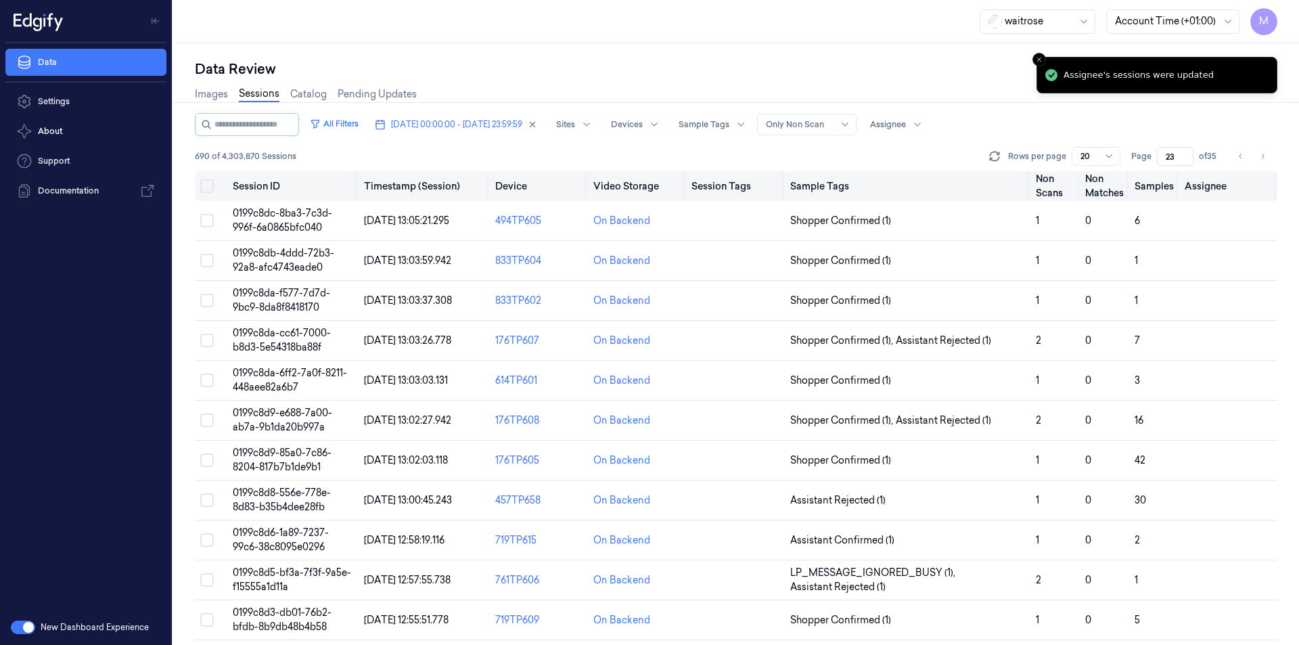
click at [208, 187] on button "Select all" at bounding box center [207, 186] width 14 height 14
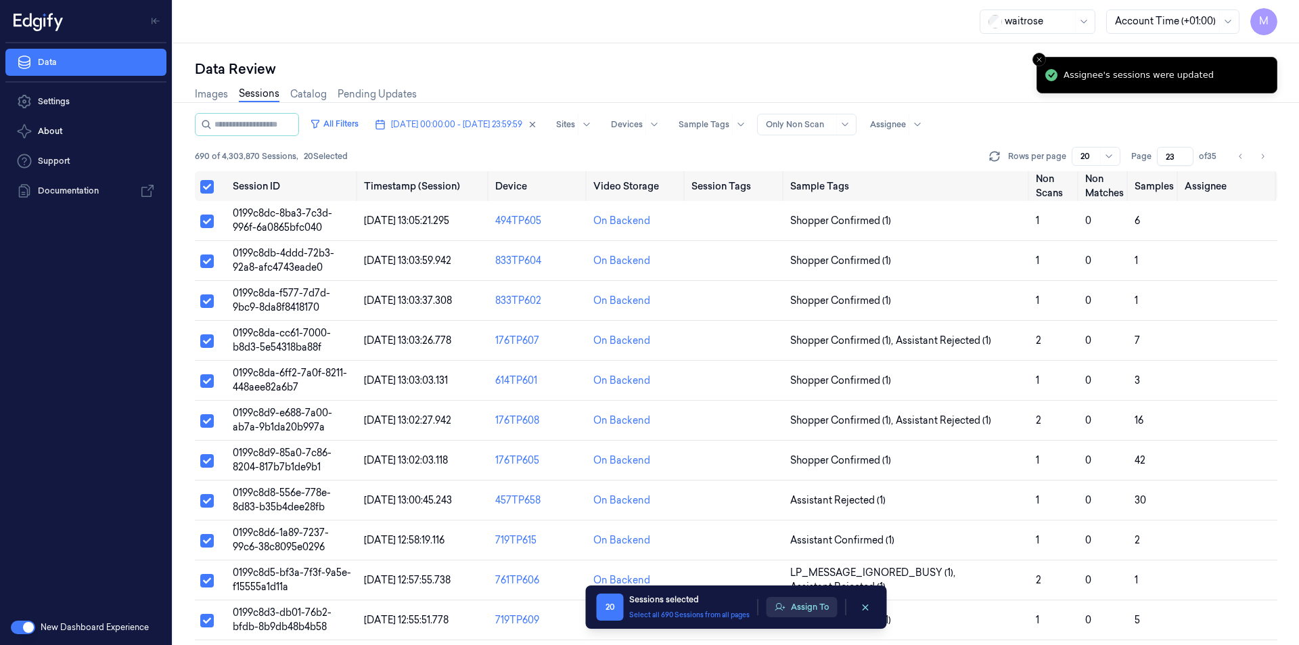
click at [829, 604] on button "Assign To" at bounding box center [801, 607] width 71 height 20
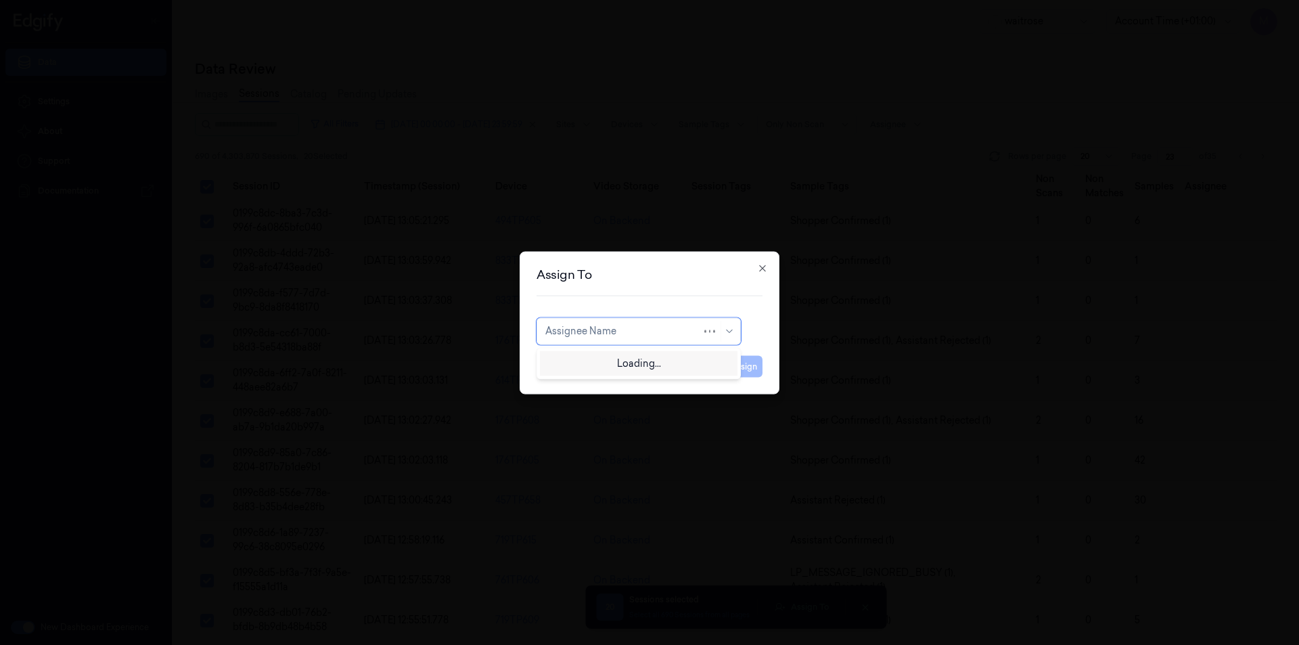
click at [697, 331] on div at bounding box center [623, 331] width 156 height 14
type input "ven"
click at [586, 358] on div "ven kataiah" at bounding box center [570, 361] width 51 height 14
click at [739, 358] on button "Assign" at bounding box center [743, 366] width 37 height 22
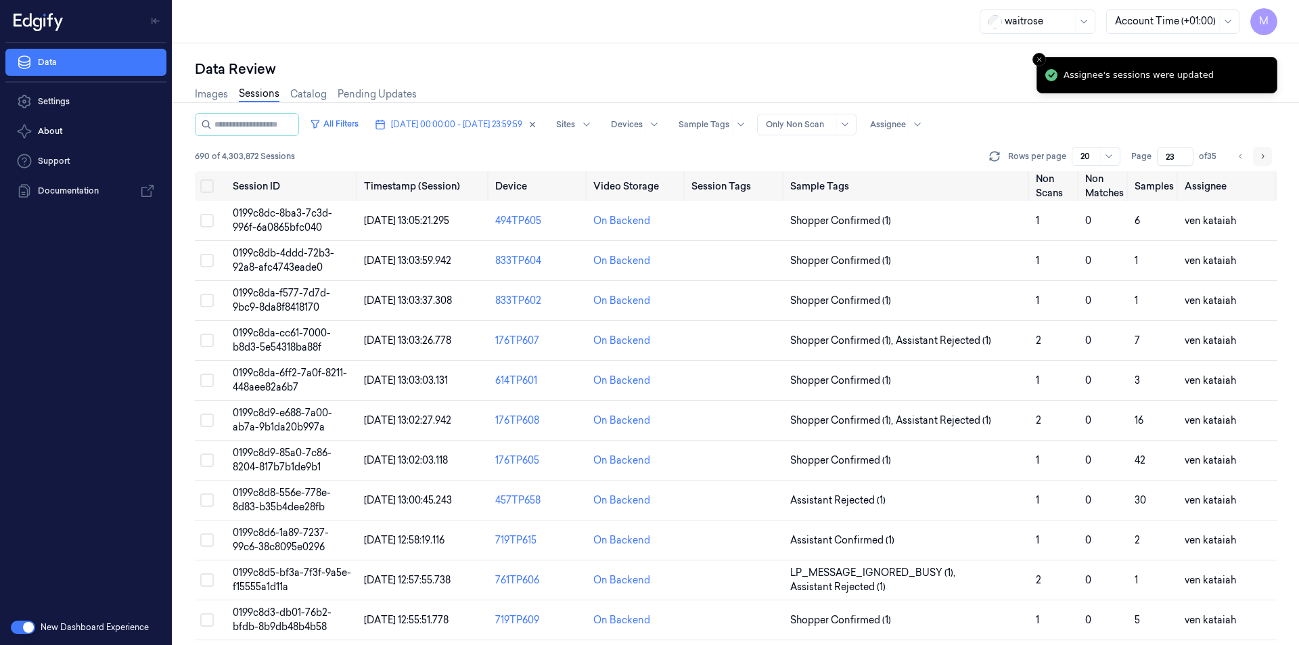
click at [1267, 160] on button "Go to next page" at bounding box center [1262, 156] width 19 height 19
type input "24"
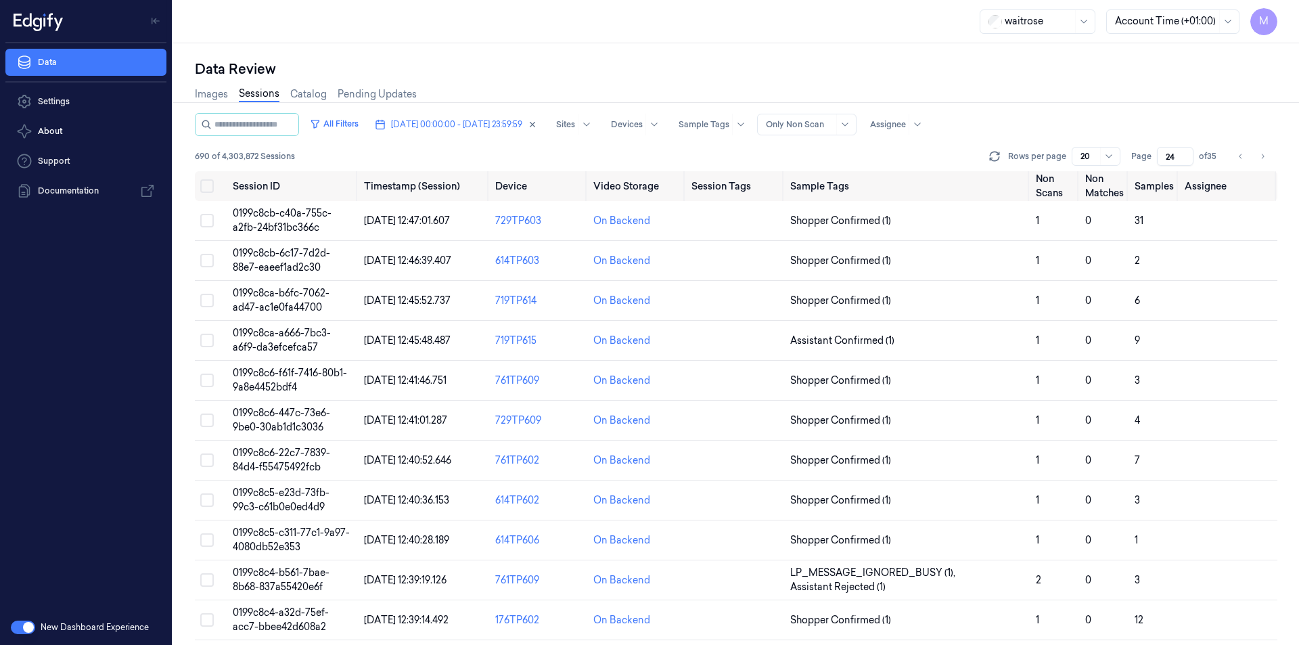
click at [572, 66] on div "Data Review" at bounding box center [736, 69] width 1082 height 19
